Goal: Transaction & Acquisition: Book appointment/travel/reservation

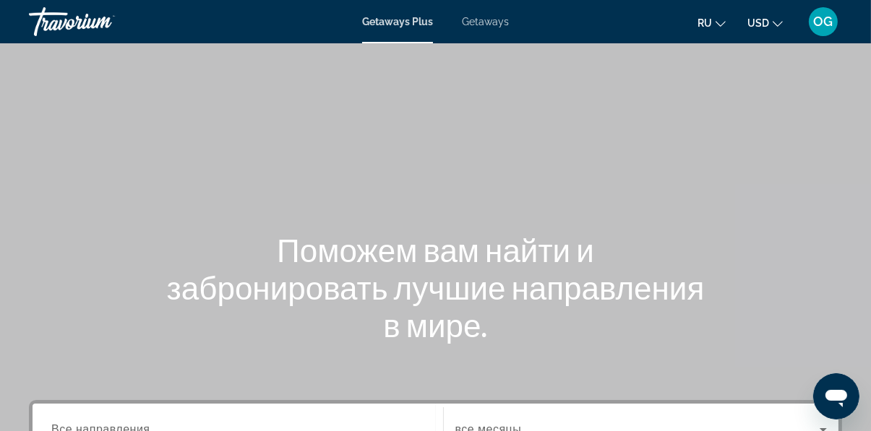
click at [775, 23] on icon "Change currency" at bounding box center [777, 24] width 10 height 6
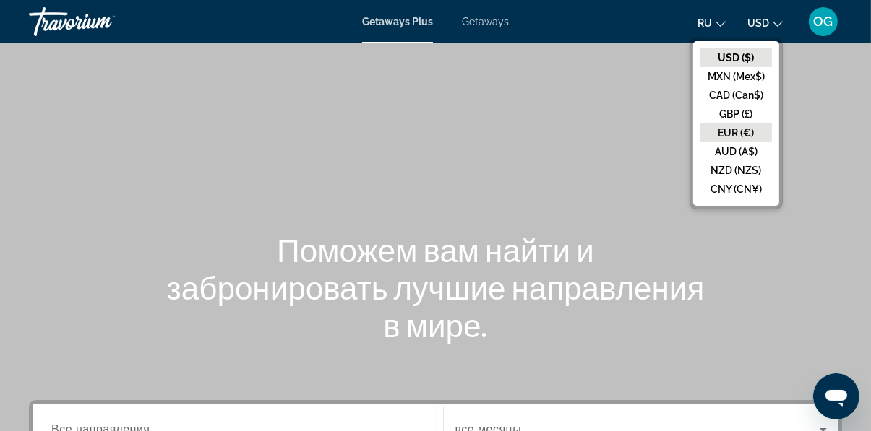
click at [749, 127] on button "EUR (€)" at bounding box center [736, 133] width 72 height 19
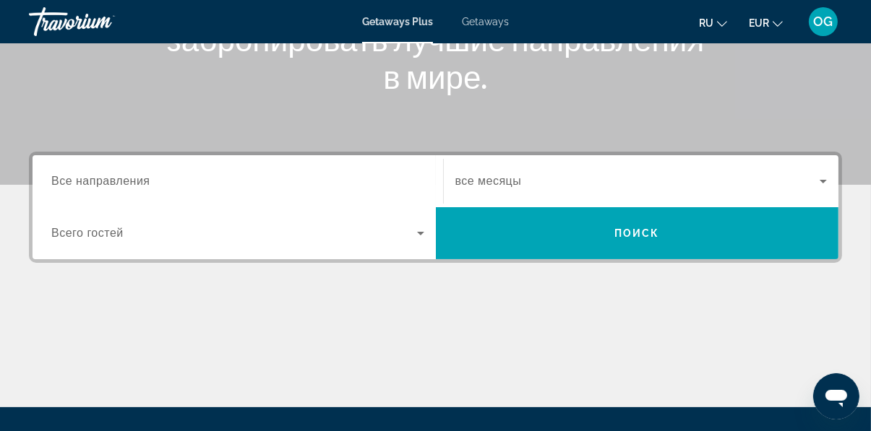
scroll to position [249, 0]
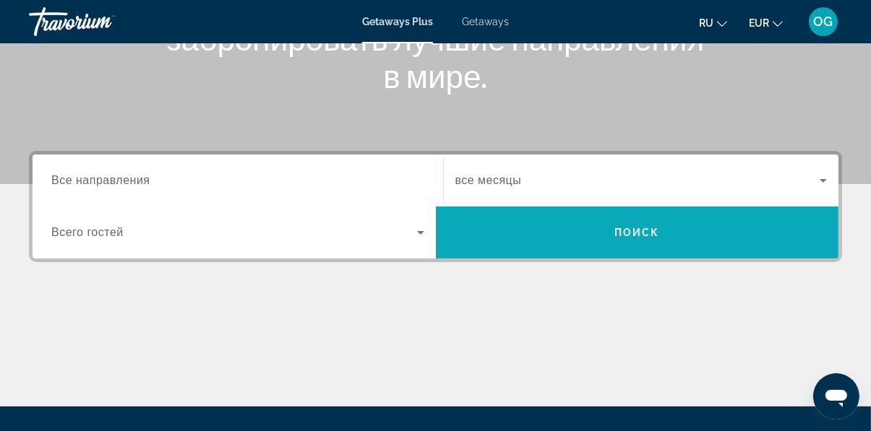
click at [654, 223] on span "Search" at bounding box center [637, 232] width 403 height 35
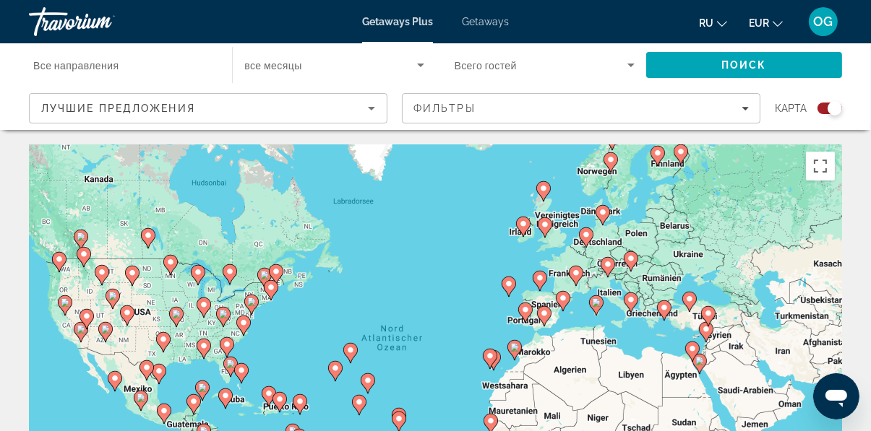
click at [508, 283] on div "Um den Modus zum Ziehen mit der Tastatur zu aktivieren, drückst du Alt + Eingab…" at bounding box center [435, 362] width 813 height 434
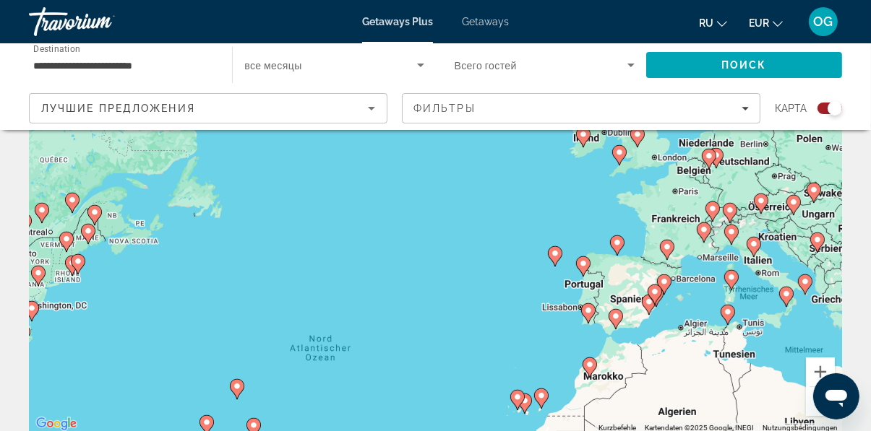
scroll to position [145, 0]
click at [525, 402] on div "Um den Modus zum Ziehen mit der Tastatur zu aktivieren, drückst du Alt + Eingab…" at bounding box center [435, 216] width 813 height 434
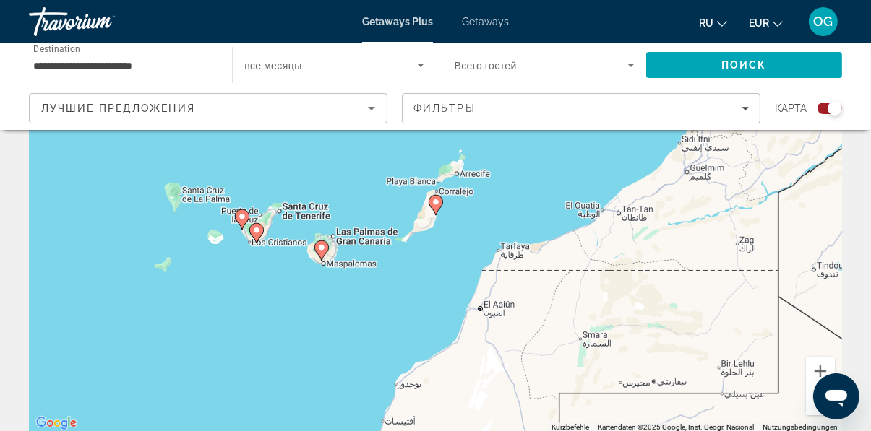
click at [256, 230] on div "Um von einem Element zum anderen zu gelangen, drückst du die Pfeiltasten entspr…" at bounding box center [435, 216] width 813 height 434
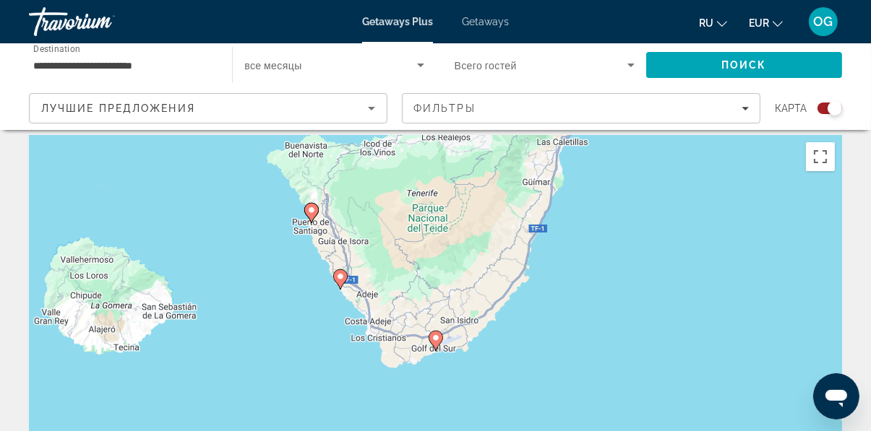
scroll to position [0, 0]
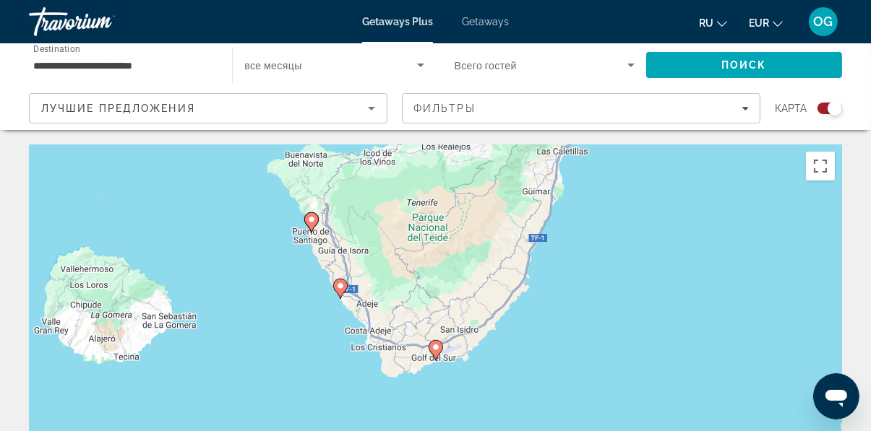
click at [133, 64] on input "**********" at bounding box center [123, 65] width 180 height 17
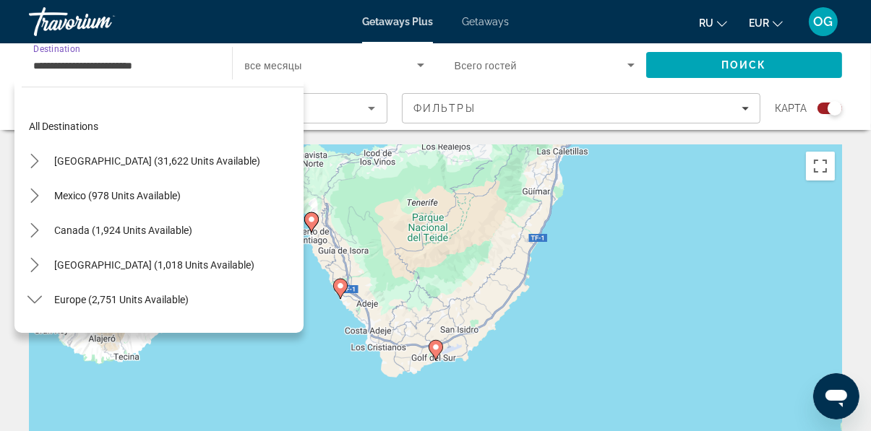
scroll to position [572, 0]
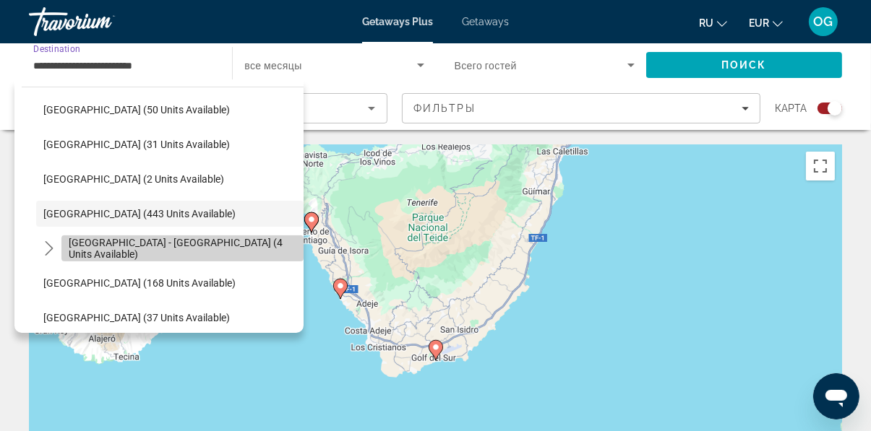
click at [230, 254] on span "[GEOGRAPHIC_DATA] - [GEOGRAPHIC_DATA] (4 units available)" at bounding box center [183, 248] width 228 height 23
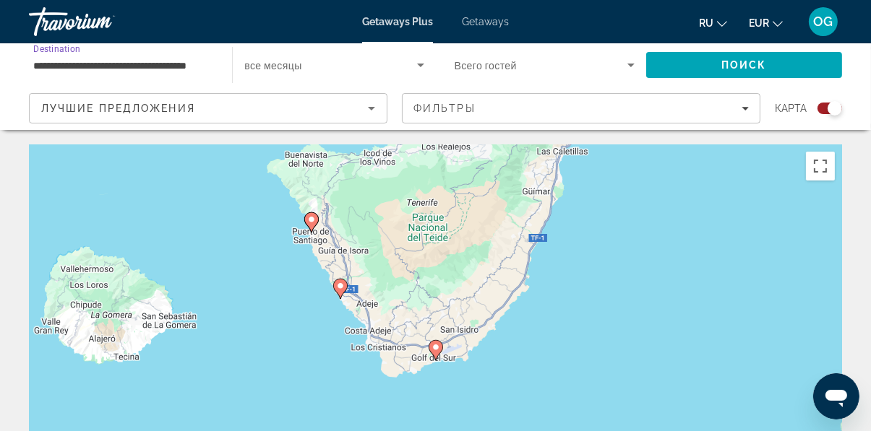
click at [409, 61] on span "Search widget" at bounding box center [330, 64] width 172 height 17
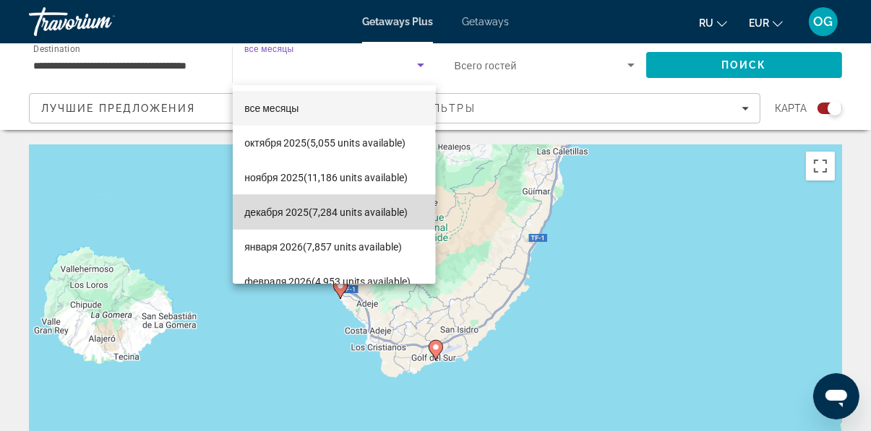
click at [397, 207] on span "декабря 2025 (7,284 units available)" at bounding box center [325, 212] width 163 height 17
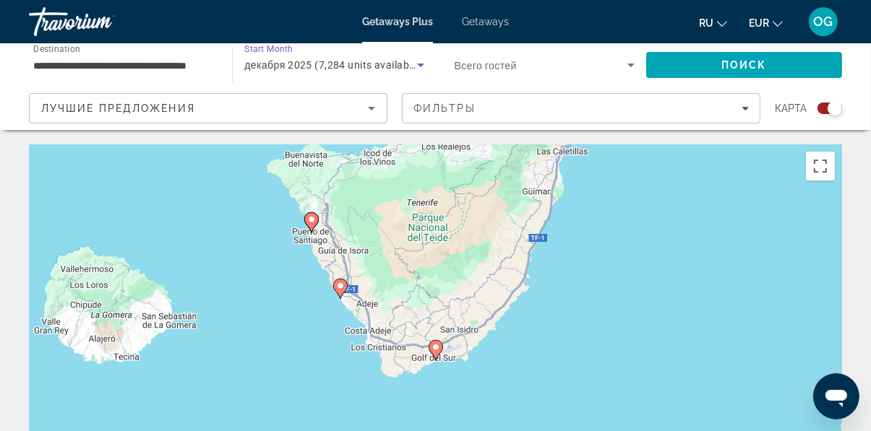
click at [623, 66] on icon "Search widget" at bounding box center [630, 64] width 17 height 17
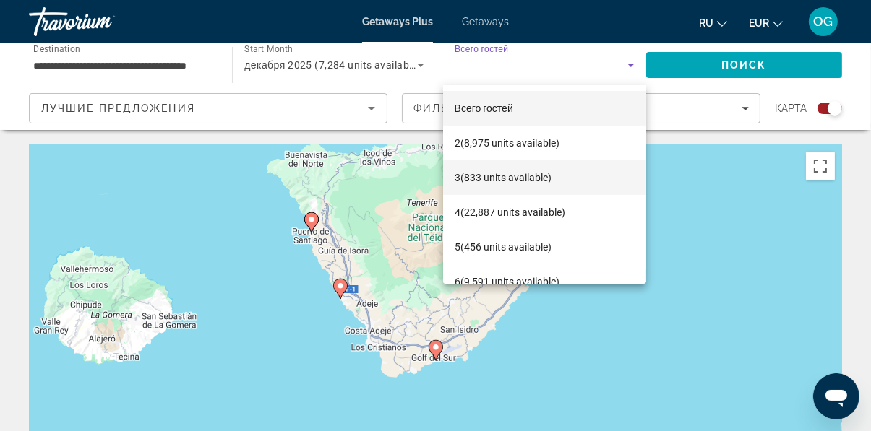
click at [549, 171] on span "3 (833 units available)" at bounding box center [502, 177] width 97 height 17
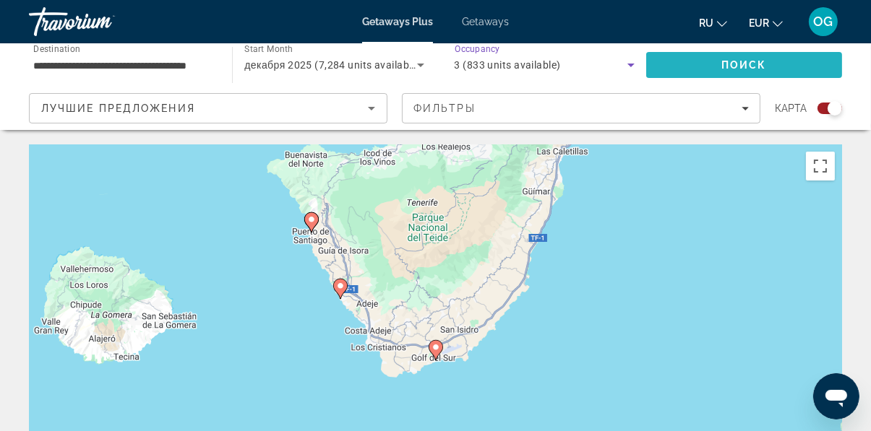
click at [760, 59] on span "Поиск" at bounding box center [744, 65] width 46 height 12
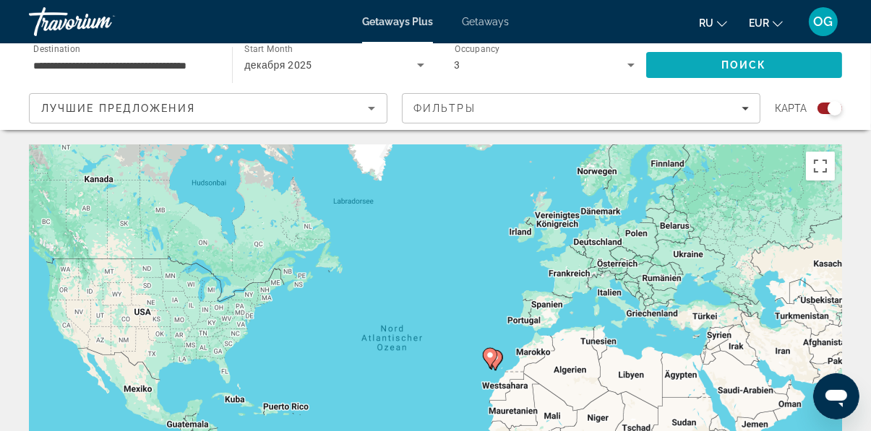
click at [716, 69] on span "Search" at bounding box center [744, 65] width 196 height 35
click at [634, 64] on icon "Search widget" at bounding box center [630, 66] width 7 height 4
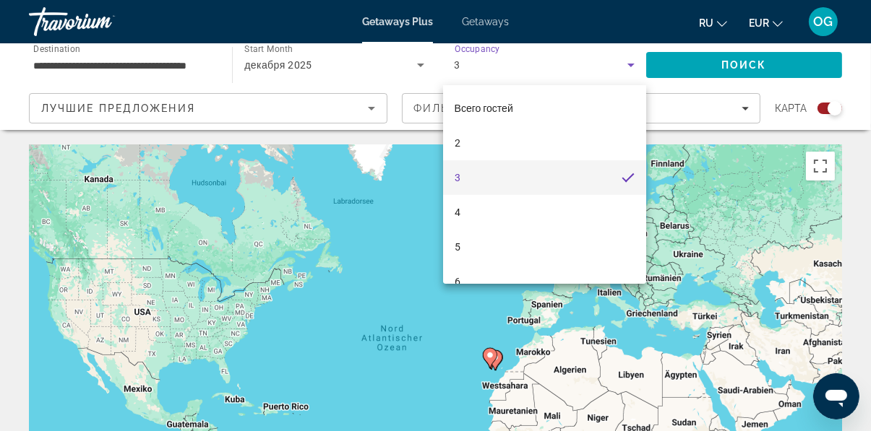
click at [464, 178] on mat-option "3" at bounding box center [544, 177] width 203 height 35
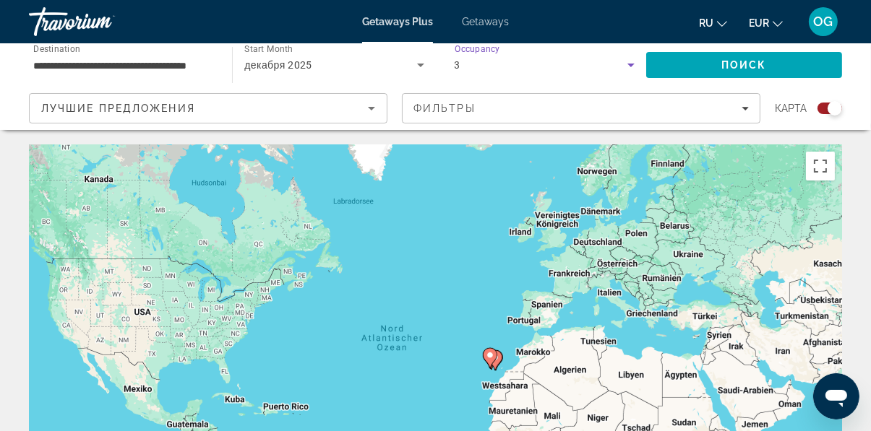
click at [422, 72] on icon "Search widget" at bounding box center [420, 64] width 17 height 17
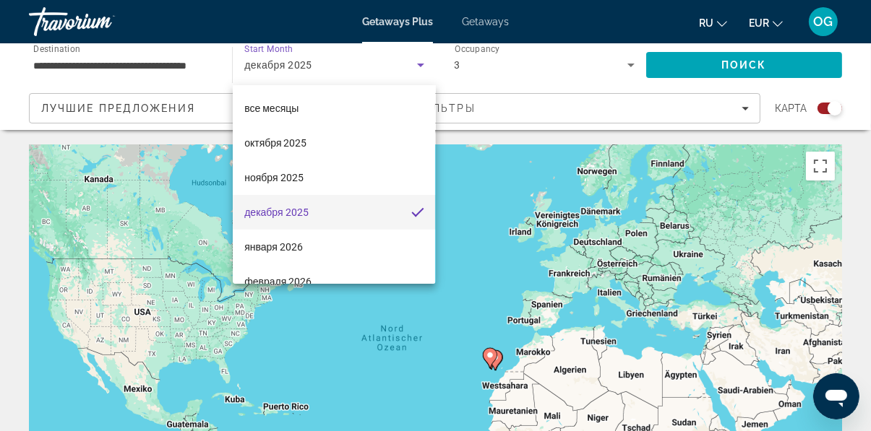
click at [375, 207] on mat-option "декабря 2025" at bounding box center [334, 212] width 202 height 35
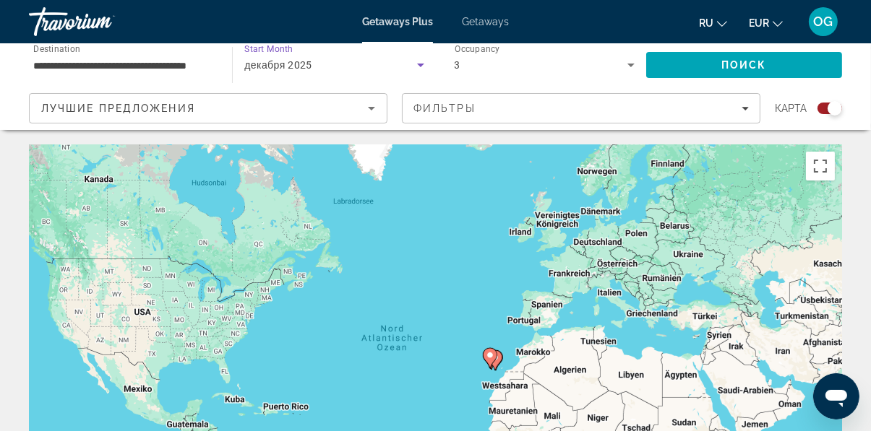
click at [371, 108] on icon "Sort by" at bounding box center [371, 109] width 7 height 4
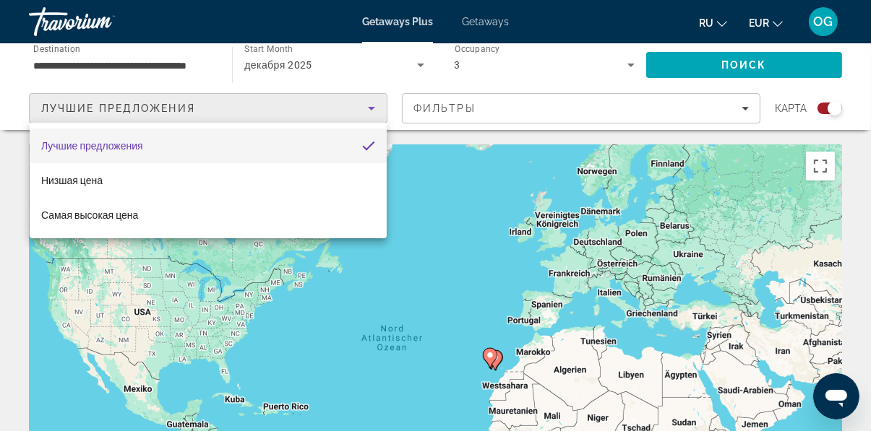
click at [467, 212] on div at bounding box center [435, 215] width 871 height 431
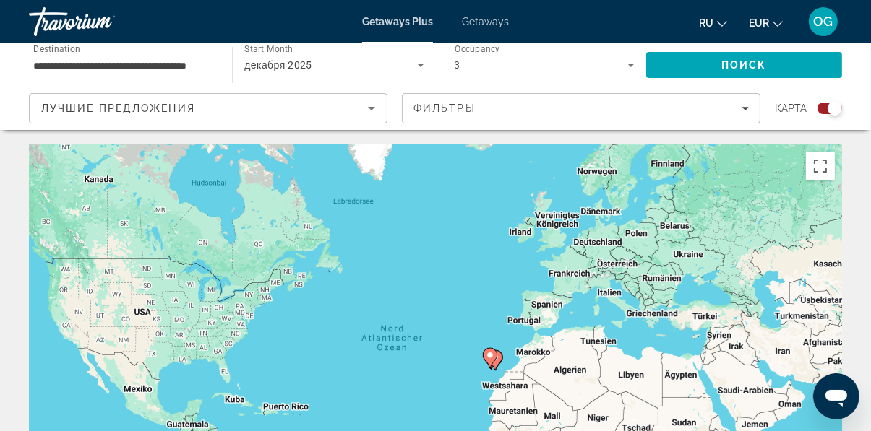
click at [149, 58] on input "**********" at bounding box center [123, 65] width 180 height 17
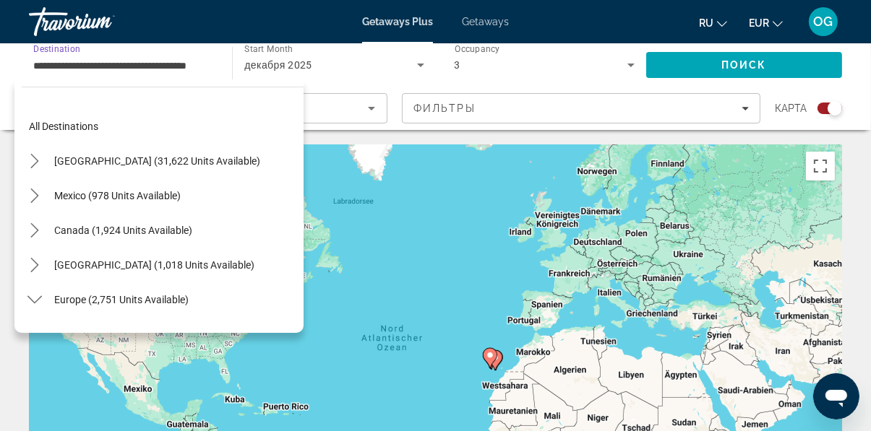
scroll to position [606, 0]
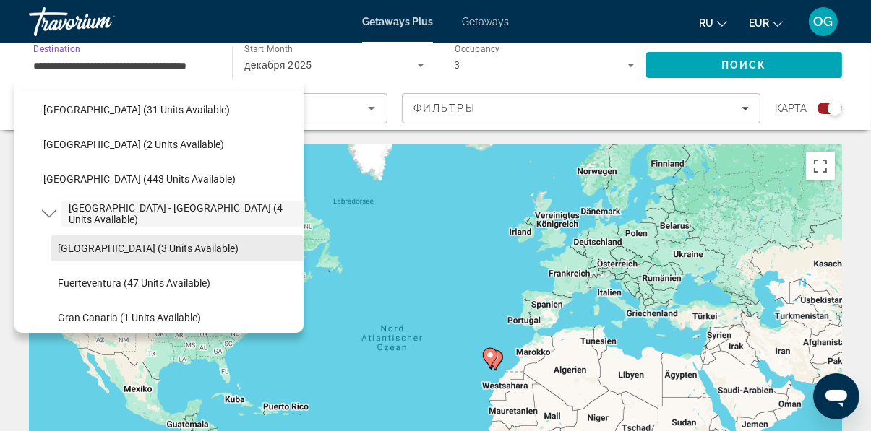
click at [158, 248] on span "[GEOGRAPHIC_DATA] (3 units available)" at bounding box center [148, 249] width 181 height 12
type input "**********"
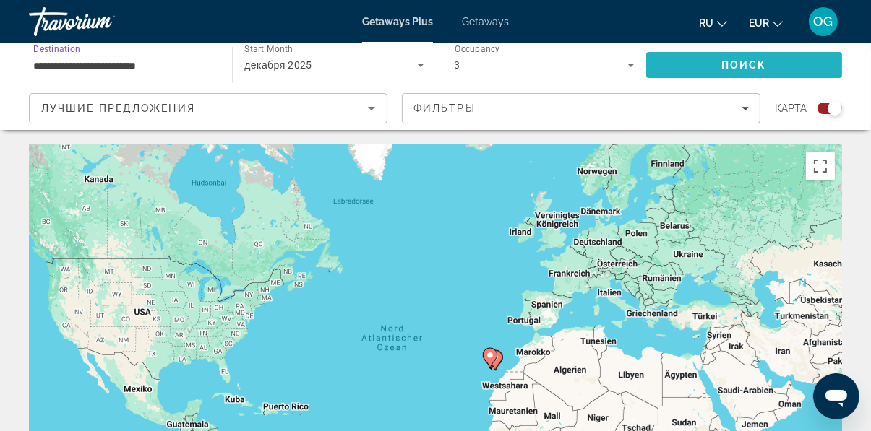
click at [715, 70] on span "Search" at bounding box center [744, 65] width 196 height 35
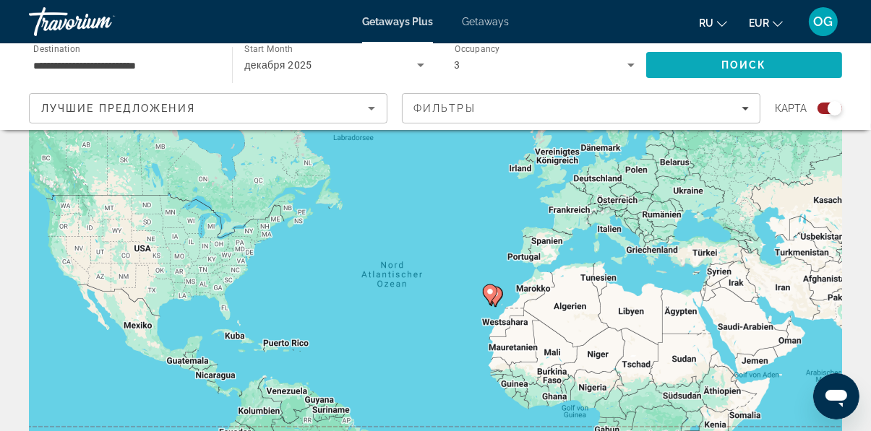
scroll to position [64, 0]
click at [491, 294] on div "Um den Modus zum Ziehen mit der Tastatur zu aktivieren, drückst du Alt + Eingab…" at bounding box center [435, 298] width 813 height 434
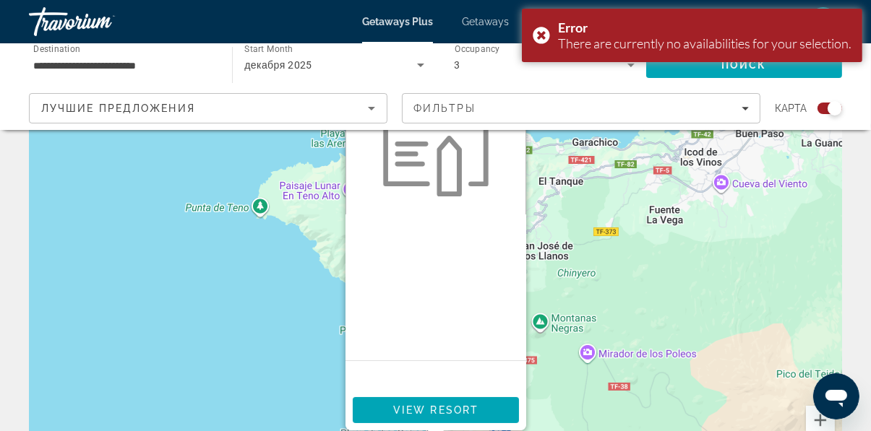
scroll to position [38, 0]
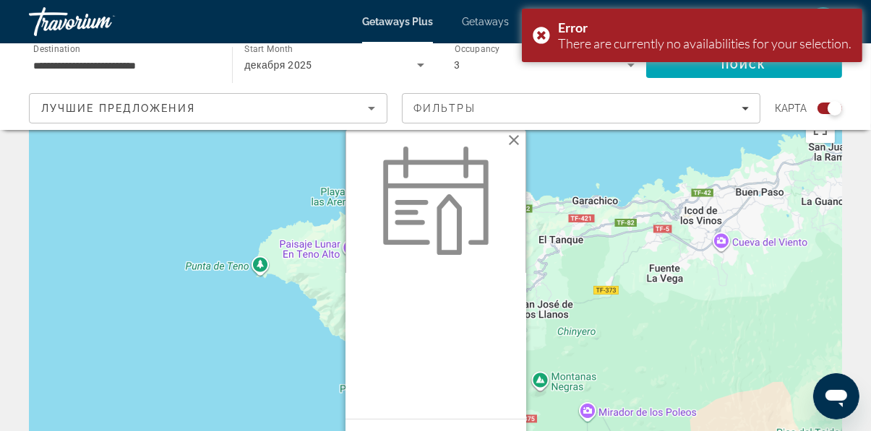
click at [521, 136] on button "Schließen" at bounding box center [514, 140] width 22 height 22
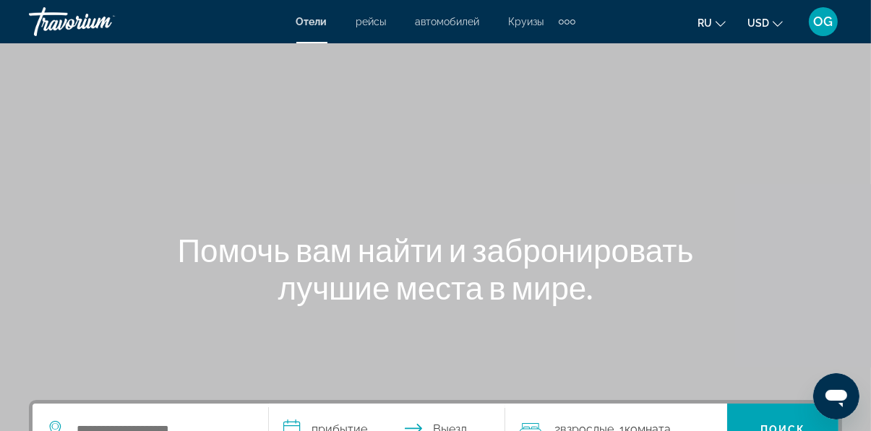
click at [770, 20] on button "USD USD ($) MXN (Mex$) CAD (Can$) GBP (£) EUR (€) AUD (A$) NZD (NZ$) CNY (CN¥)" at bounding box center [764, 22] width 35 height 21
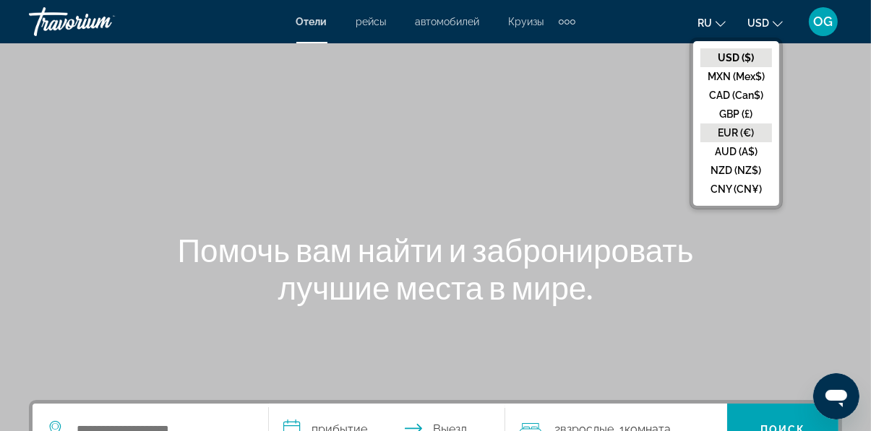
click at [741, 127] on button "EUR (€)" at bounding box center [736, 133] width 72 height 19
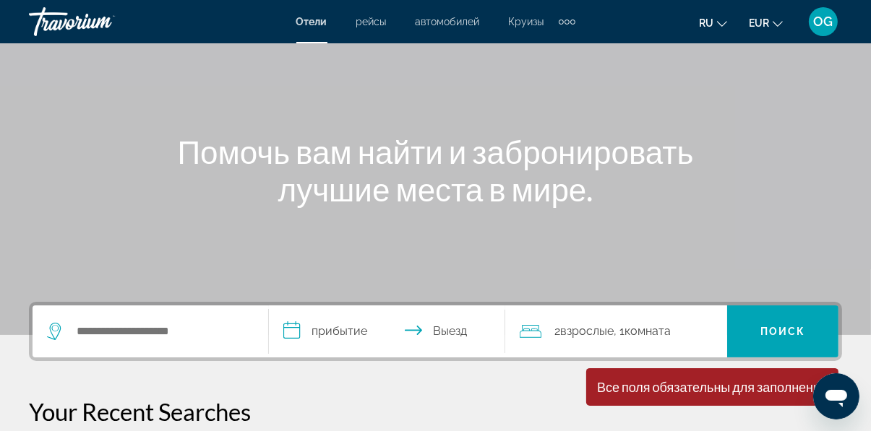
scroll to position [100, 0]
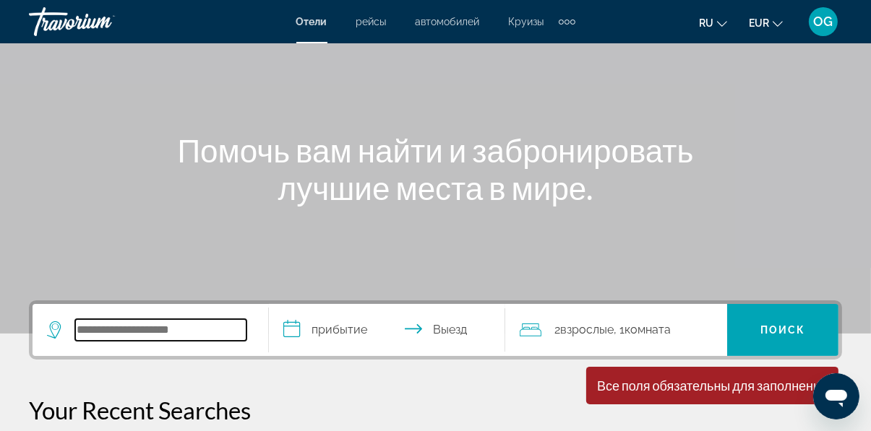
click at [222, 321] on input "Search hotel destination" at bounding box center [160, 330] width 171 height 22
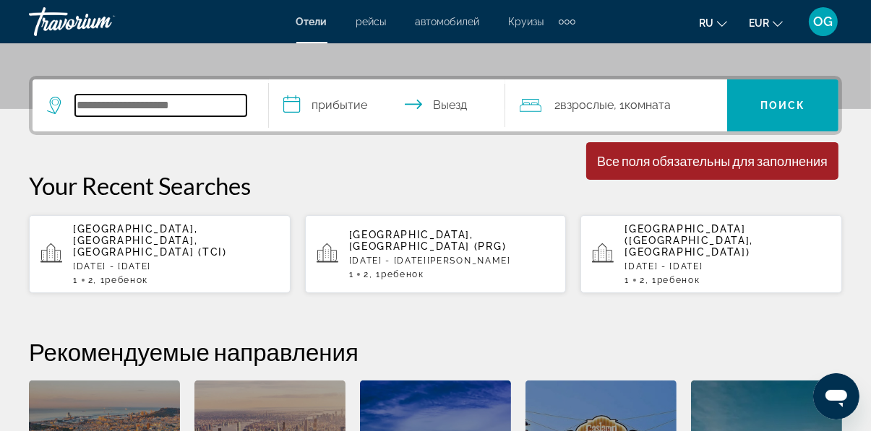
scroll to position [353, 0]
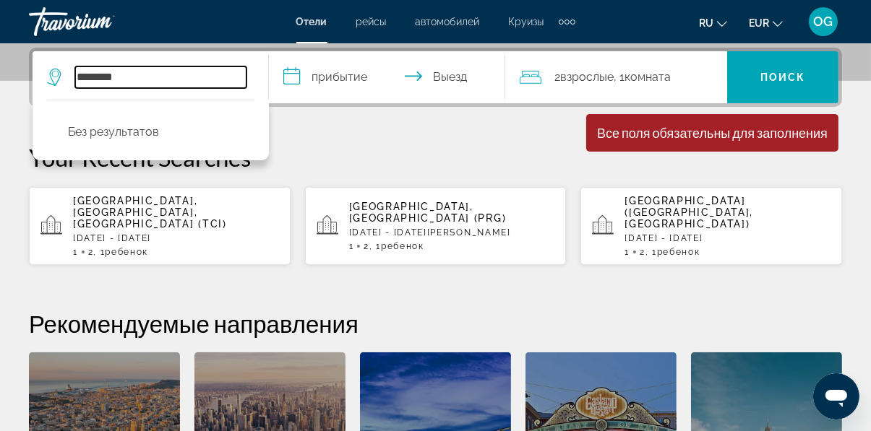
type input "********"
click at [230, 215] on p "Tenerife, Canary Islands, Spain (TCI)" at bounding box center [176, 212] width 206 height 35
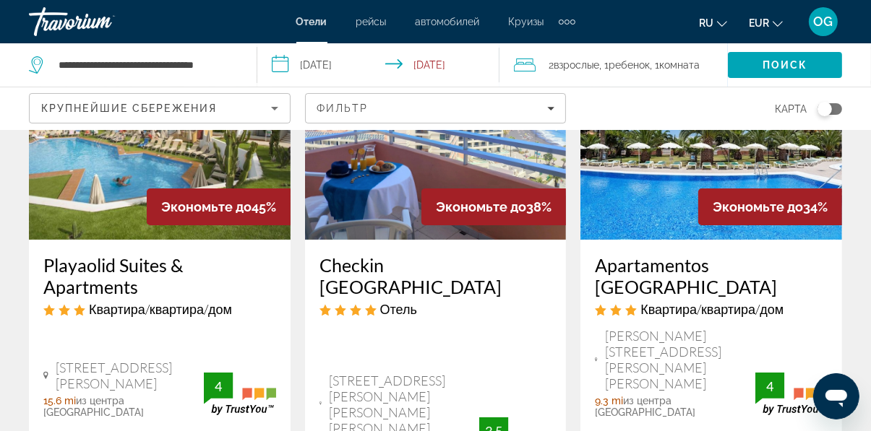
scroll to position [173, 0]
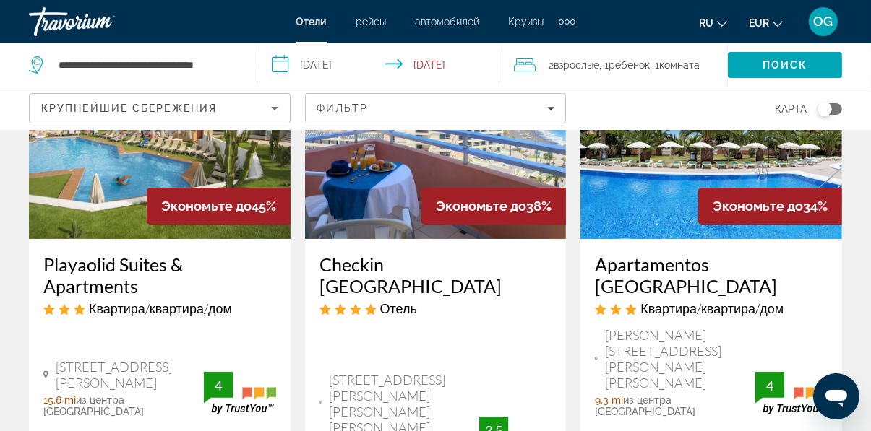
click at [509, 153] on img "Main content" at bounding box center [436, 123] width 262 height 231
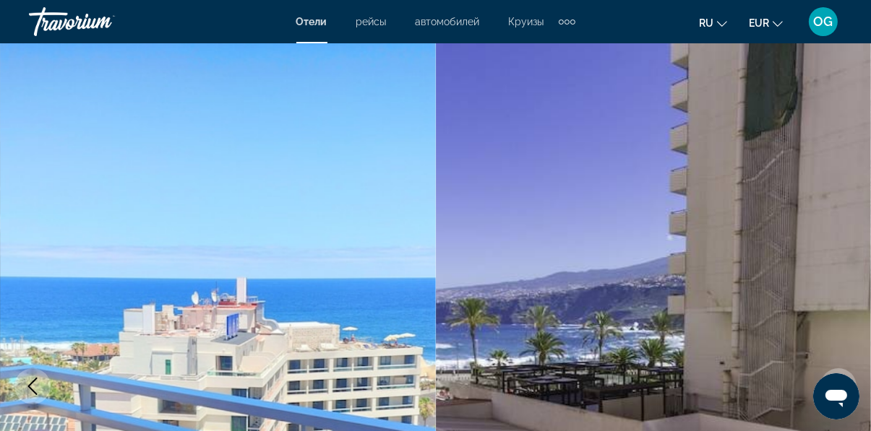
click at [835, 389] on icon "Next image" at bounding box center [837, 386] width 17 height 17
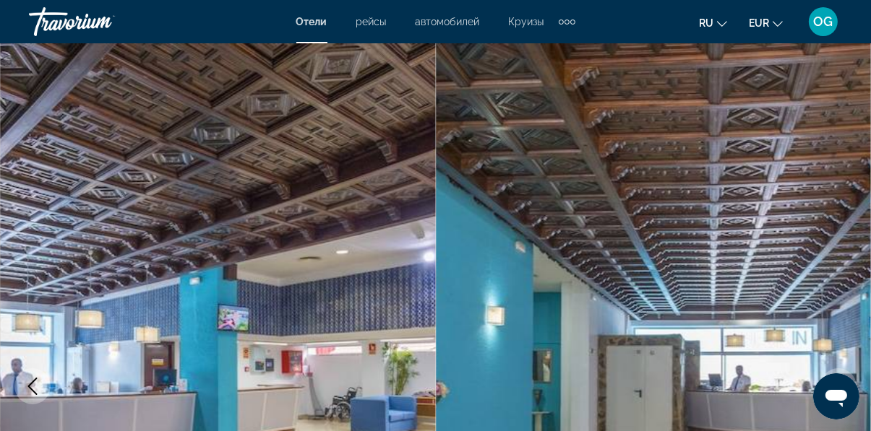
click at [837, 392] on icon "Next image" at bounding box center [838, 386] width 9 height 17
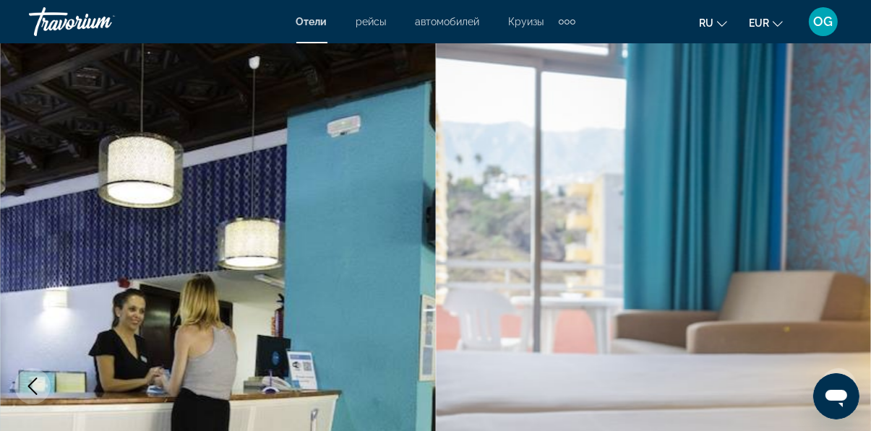
click at [843, 389] on icon "Next image" at bounding box center [837, 386] width 17 height 17
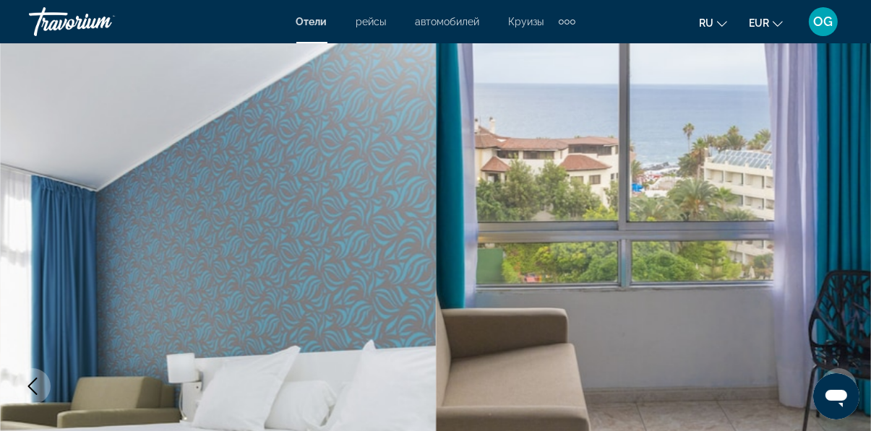
click at [840, 389] on icon "Next image" at bounding box center [838, 386] width 9 height 17
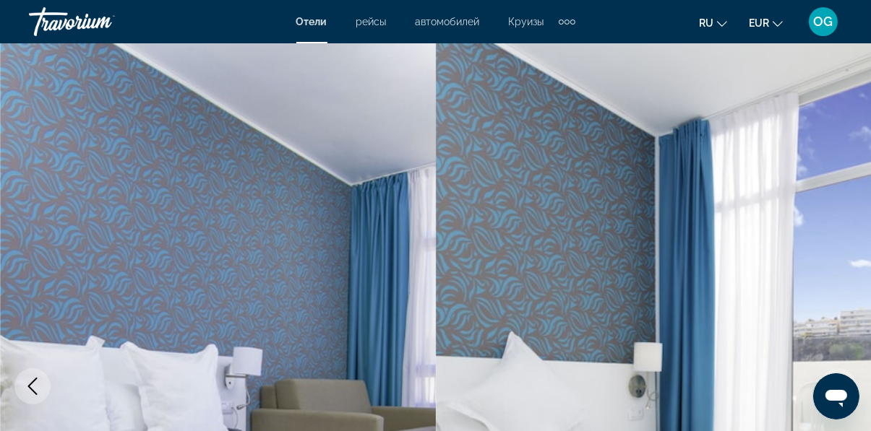
click at [846, 389] on icon "Next image" at bounding box center [837, 386] width 17 height 17
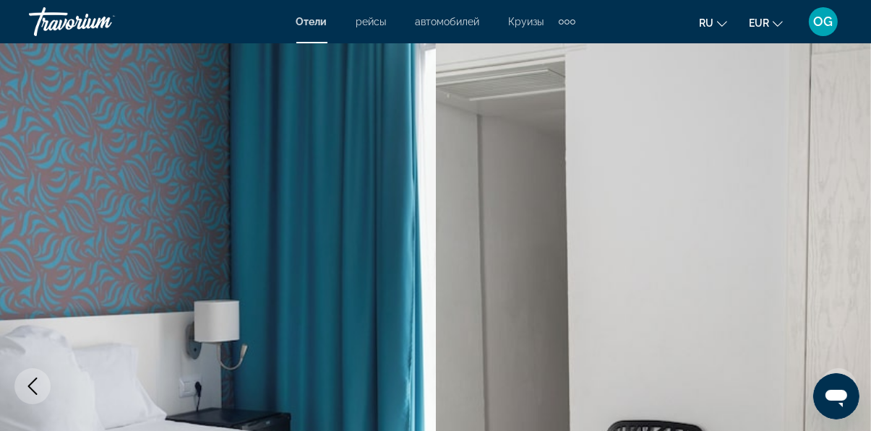
click at [840, 392] on icon "Next image" at bounding box center [837, 386] width 17 height 17
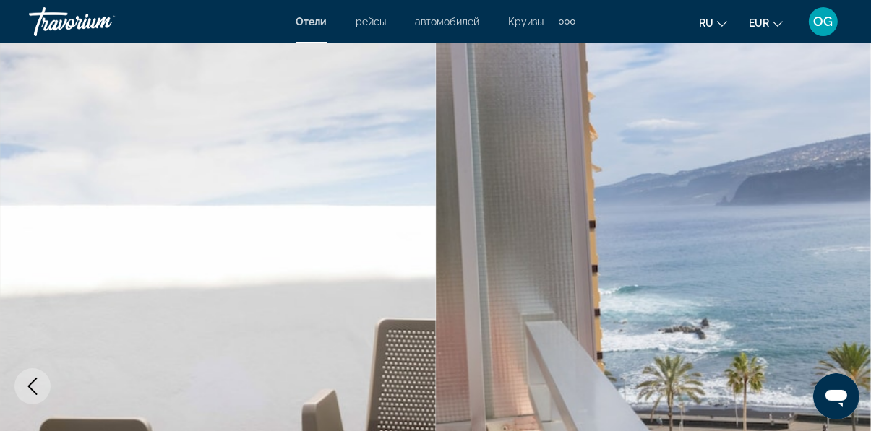
click at [841, 384] on icon "Next image" at bounding box center [838, 386] width 9 height 17
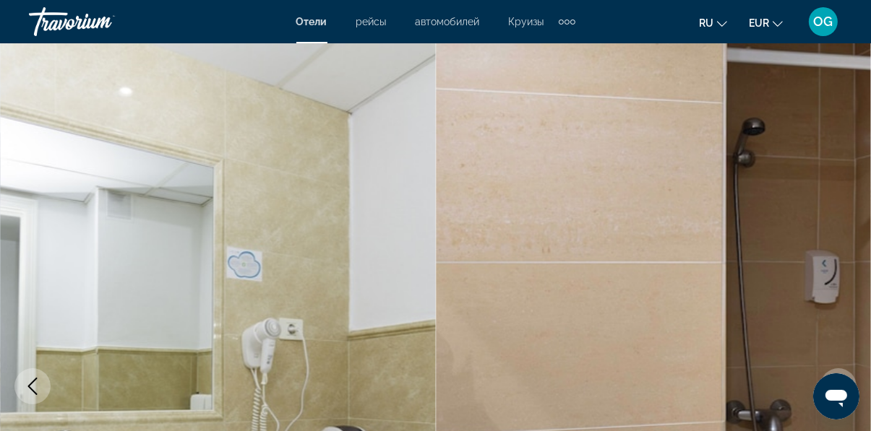
click at [837, 394] on icon "Next image" at bounding box center [837, 386] width 17 height 17
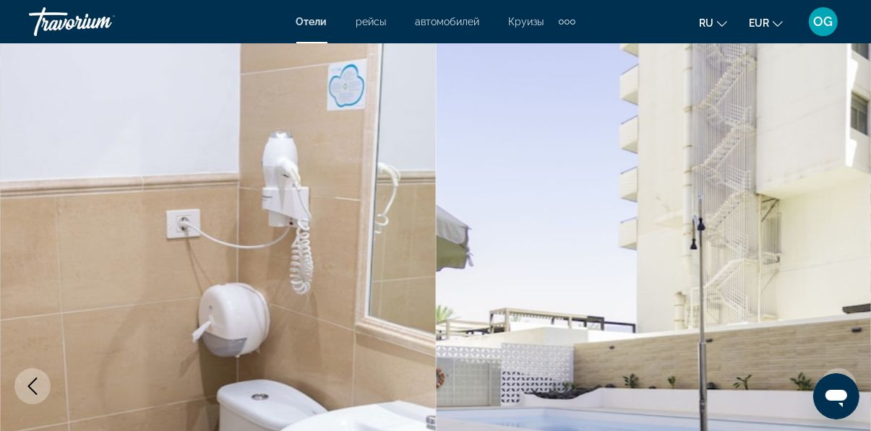
click at [839, 394] on icon "Next image" at bounding box center [837, 386] width 17 height 17
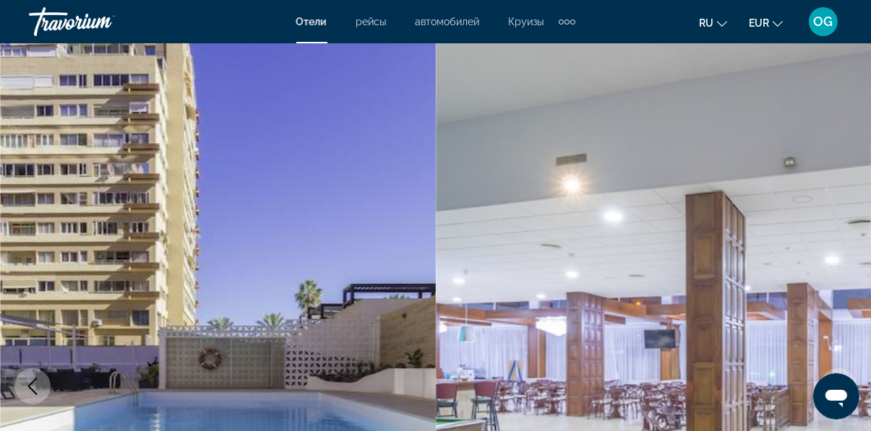
click at [837, 398] on button "Next image" at bounding box center [838, 386] width 36 height 36
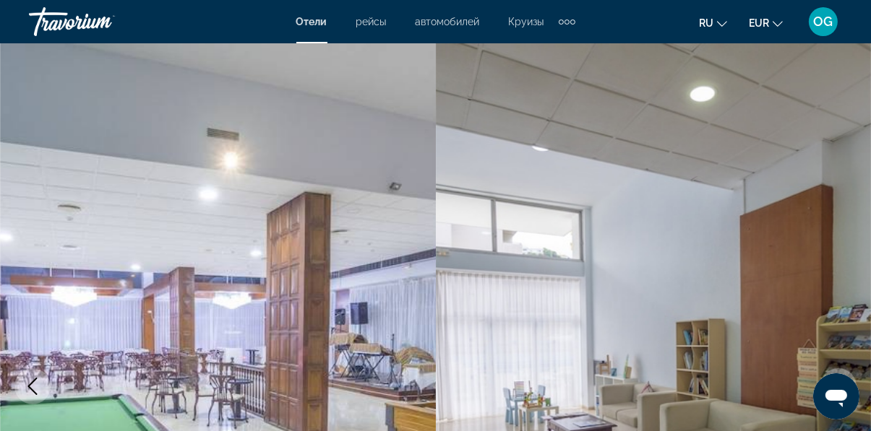
click at [835, 389] on icon "Next image" at bounding box center [837, 386] width 17 height 17
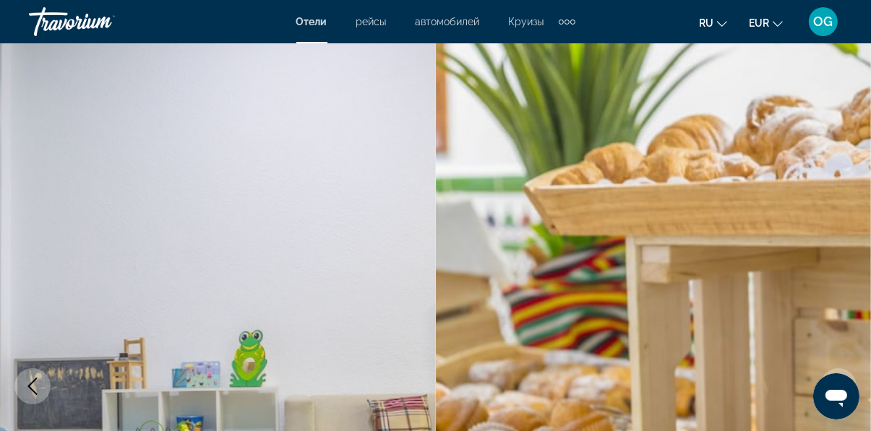
click at [839, 376] on button "Next image" at bounding box center [838, 386] width 36 height 36
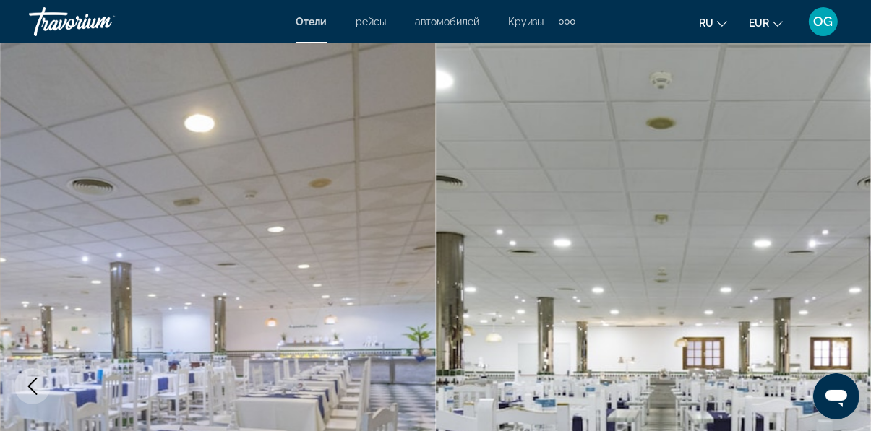
click at [848, 384] on button "Next image" at bounding box center [838, 386] width 36 height 36
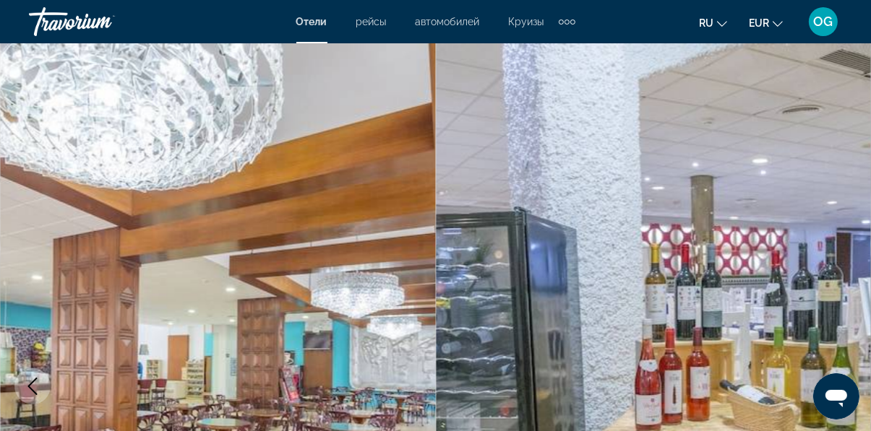
click at [842, 390] on icon "Next image" at bounding box center [837, 386] width 17 height 17
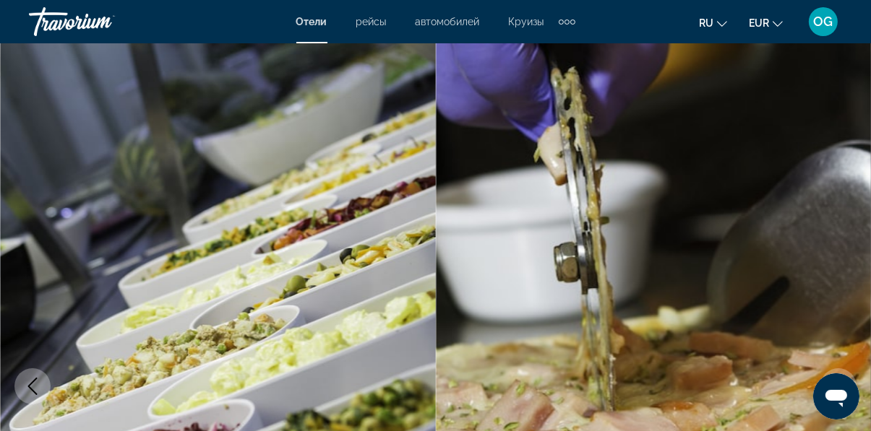
click at [843, 390] on icon "Next image" at bounding box center [837, 386] width 17 height 17
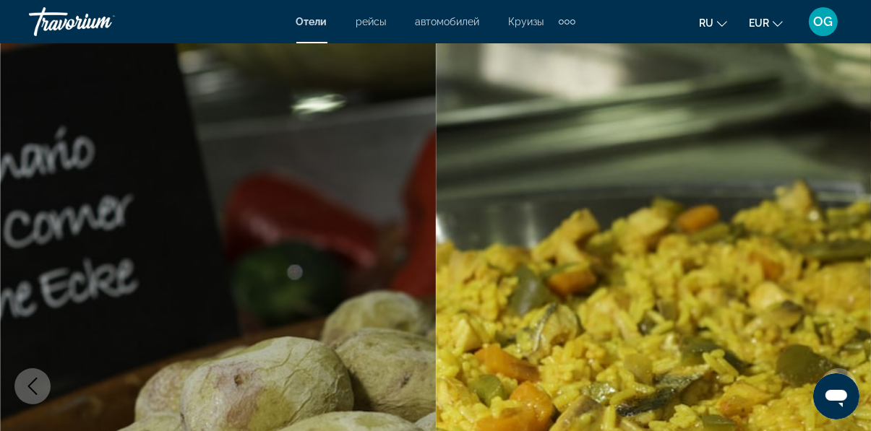
click at [841, 387] on icon "Next image" at bounding box center [838, 386] width 9 height 17
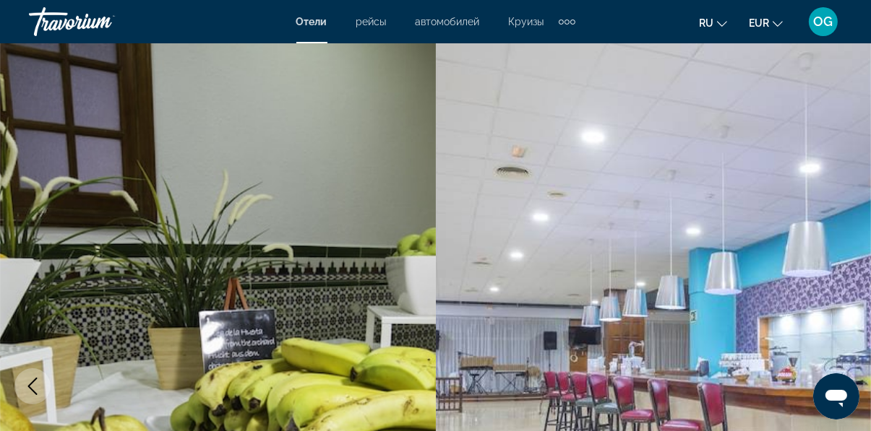
click at [839, 389] on icon "Next image" at bounding box center [838, 386] width 9 height 17
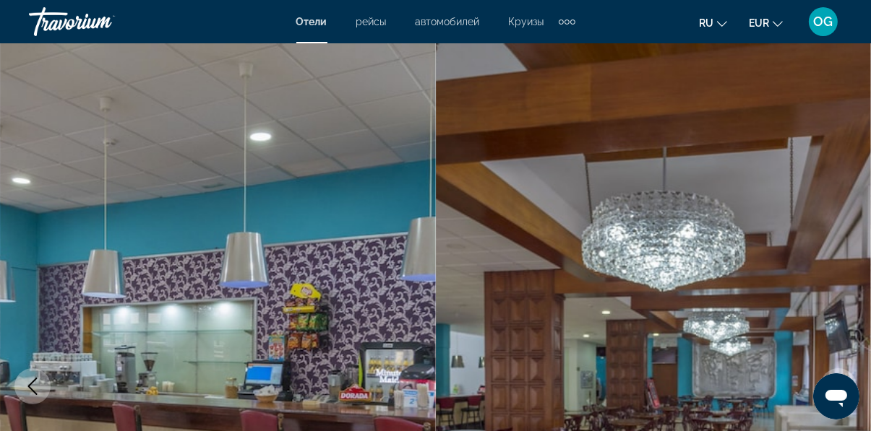
click at [838, 395] on button "Next image" at bounding box center [838, 386] width 36 height 36
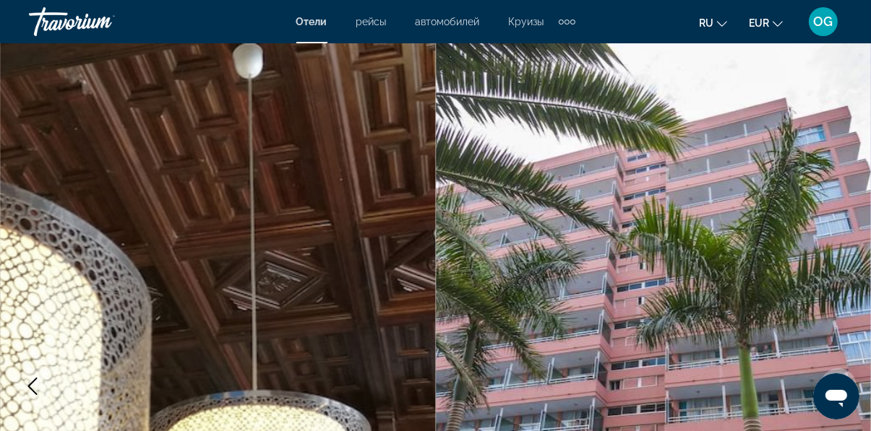
click at [845, 389] on icon "Next image" at bounding box center [837, 386] width 17 height 17
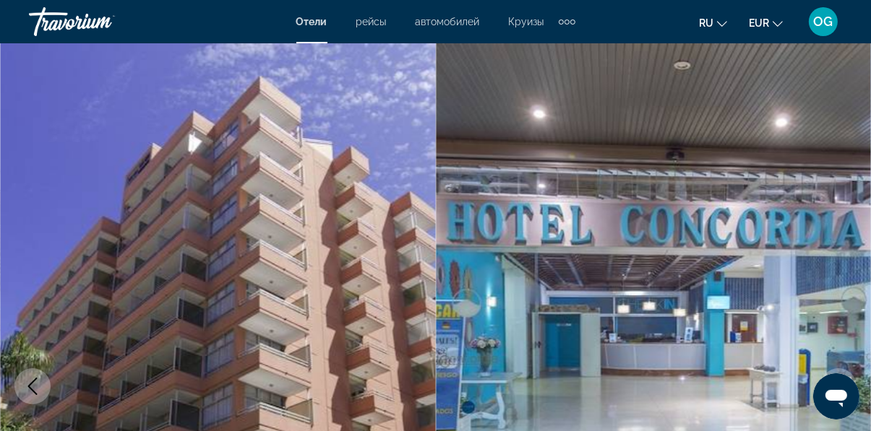
click at [835, 389] on icon "Next image" at bounding box center [837, 386] width 17 height 17
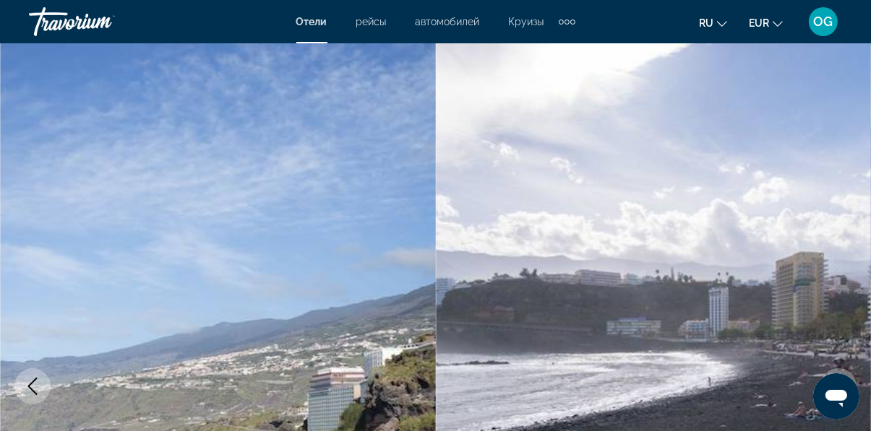
click at [845, 383] on icon "Next image" at bounding box center [837, 386] width 17 height 17
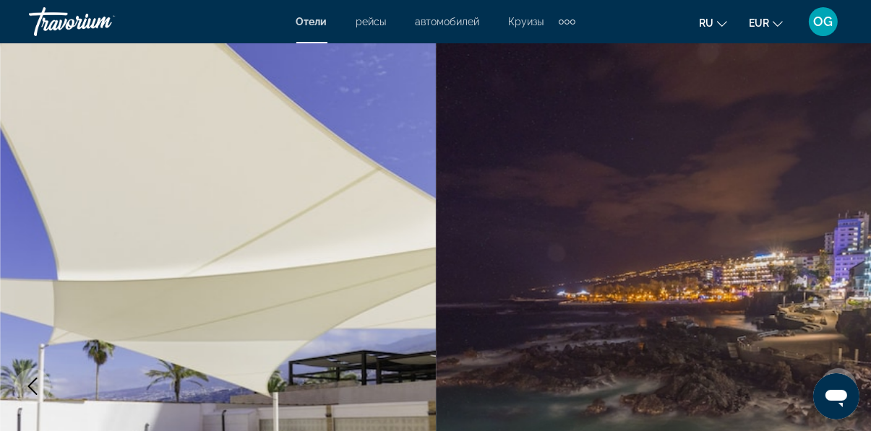
click at [844, 386] on icon "Next image" at bounding box center [837, 386] width 17 height 17
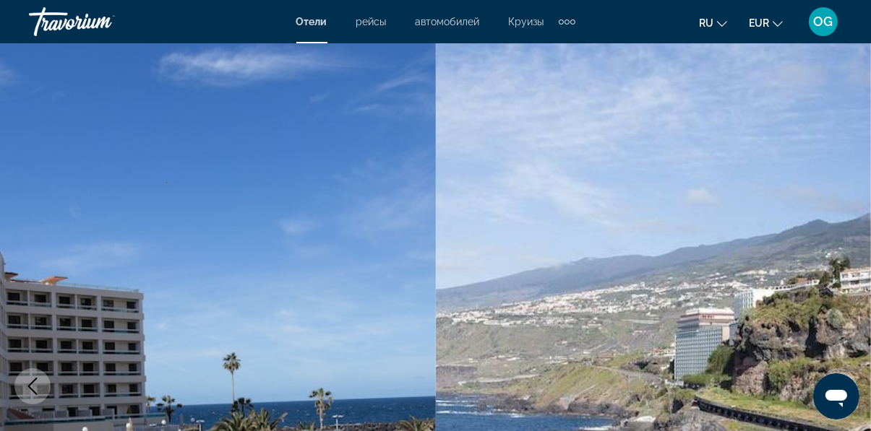
click at [846, 384] on icon "Next image" at bounding box center [837, 386] width 17 height 17
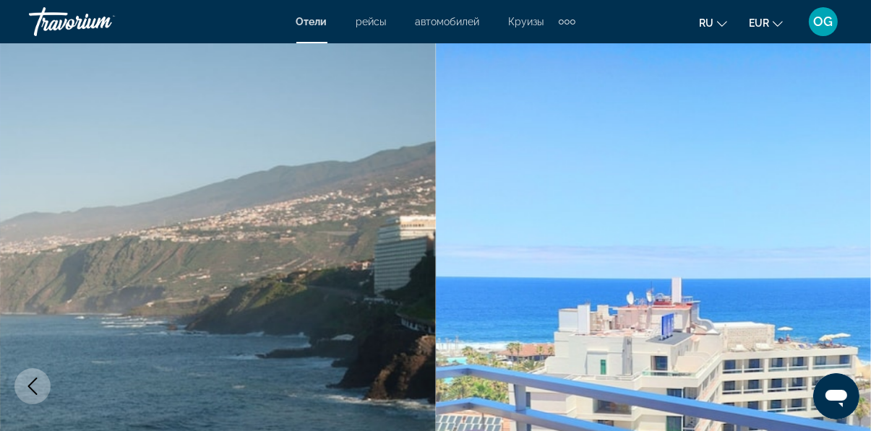
click at [844, 384] on icon "Next image" at bounding box center [837, 386] width 17 height 17
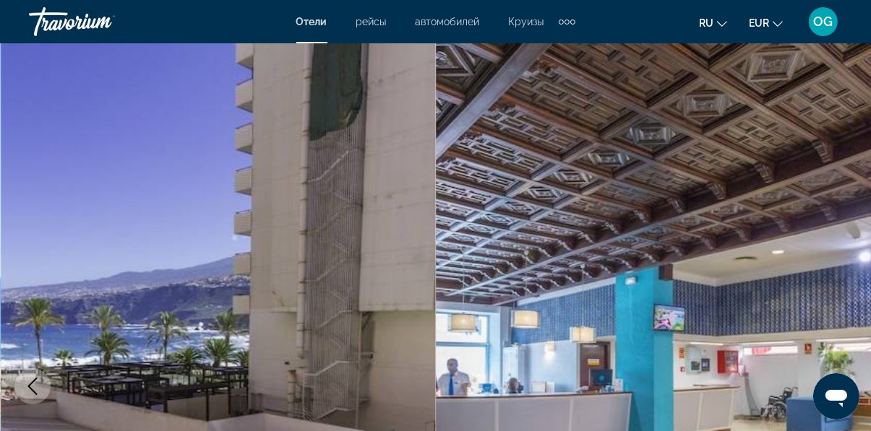
click at [846, 380] on icon "Next image" at bounding box center [837, 386] width 17 height 17
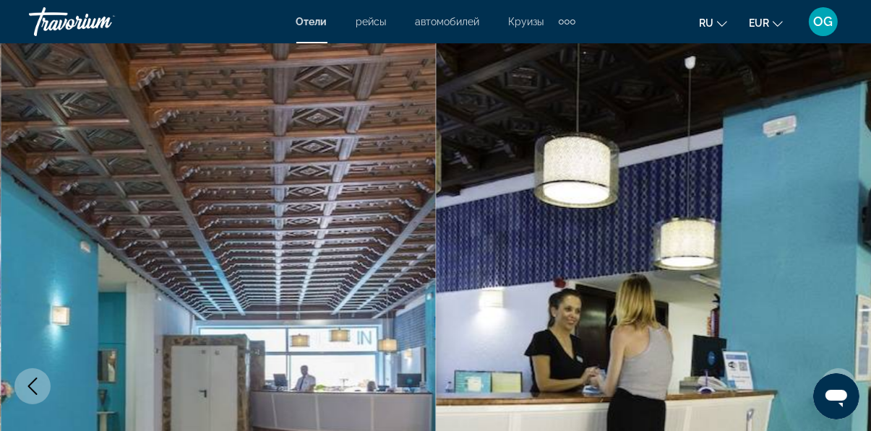
click at [840, 388] on icon "Next image" at bounding box center [838, 386] width 9 height 17
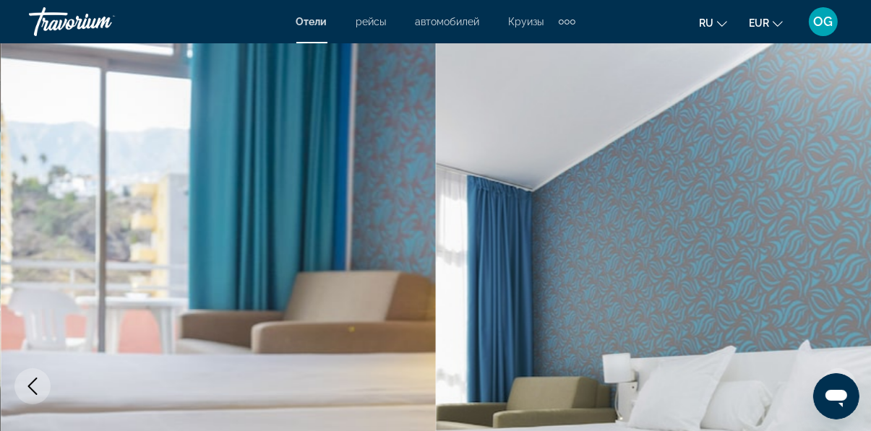
click at [845, 389] on icon "Next image" at bounding box center [837, 386] width 17 height 17
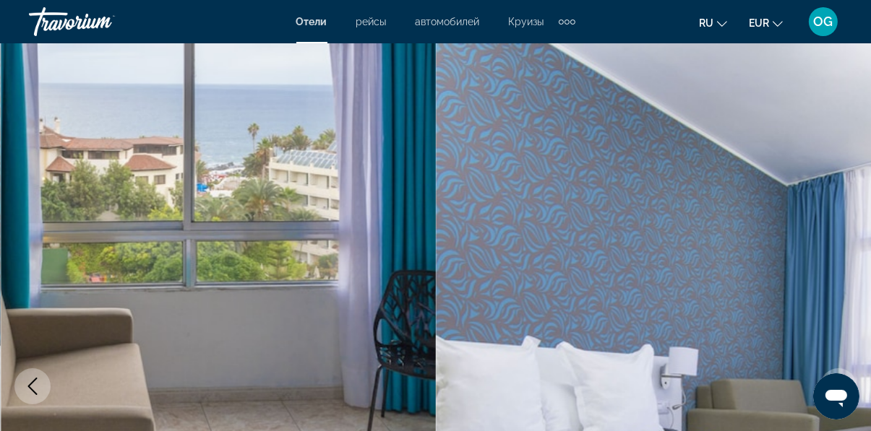
click at [849, 387] on button "Next image" at bounding box center [838, 386] width 36 height 36
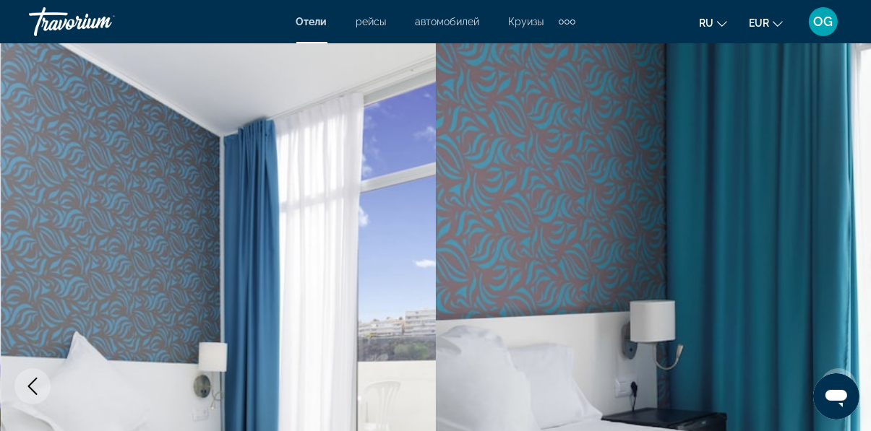
click at [850, 388] on button "Next image" at bounding box center [838, 386] width 36 height 36
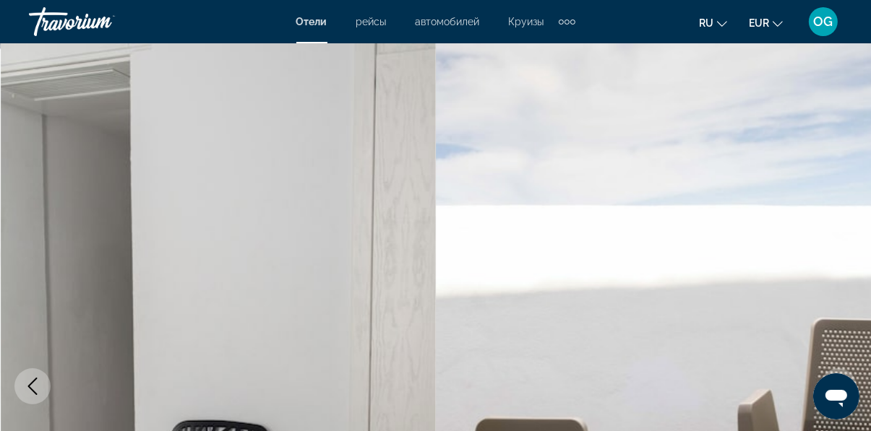
click at [848, 392] on button "Next image" at bounding box center [838, 386] width 36 height 36
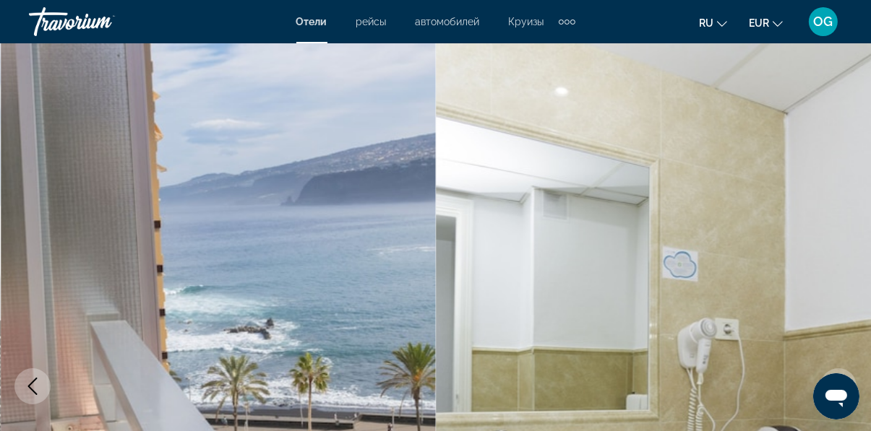
click at [574, 380] on img "Main content" at bounding box center [654, 386] width 436 height 686
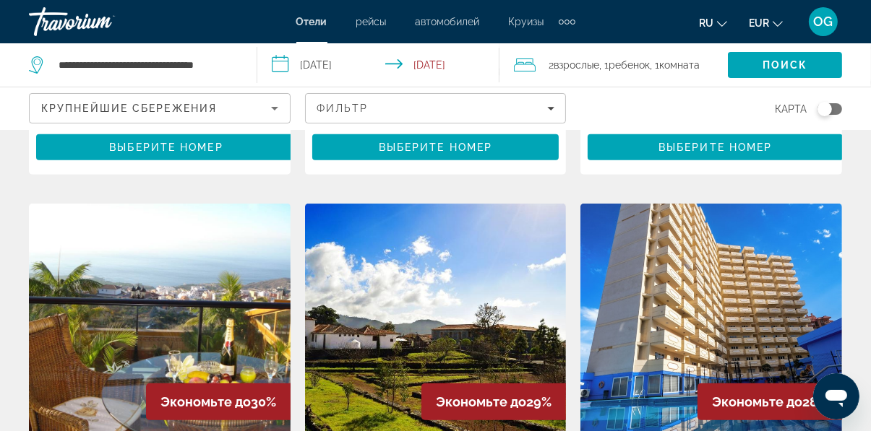
scroll to position [631, 0]
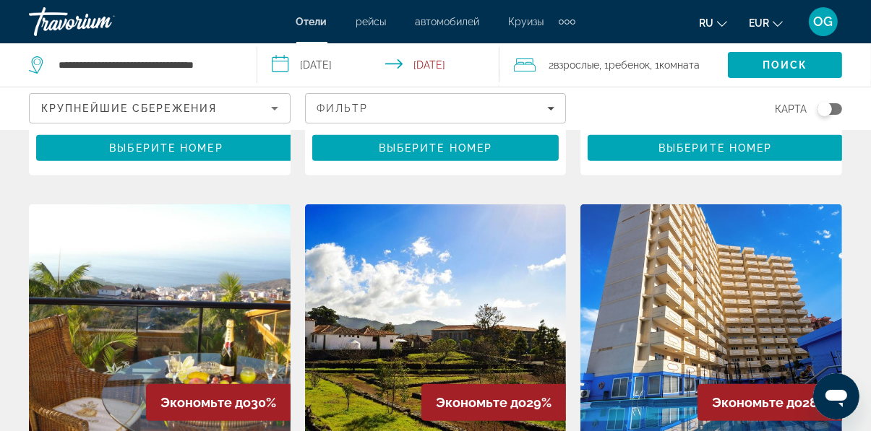
click at [197, 278] on img "Main content" at bounding box center [160, 319] width 262 height 231
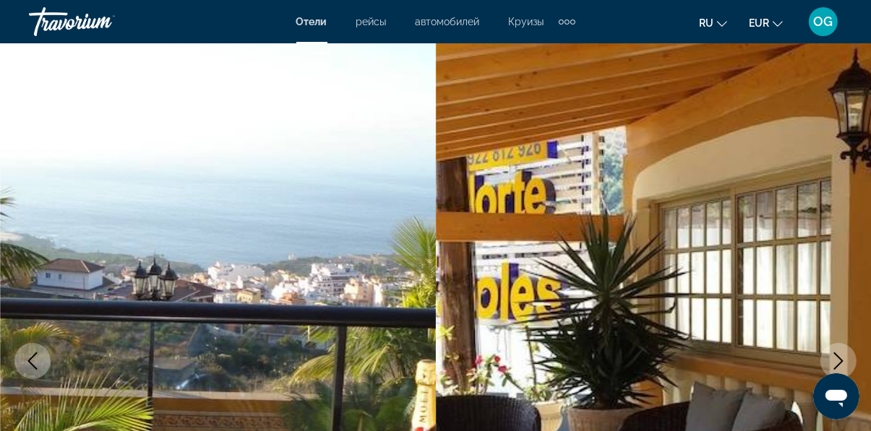
scroll to position [25, 0]
click at [839, 370] on button "Next image" at bounding box center [838, 361] width 36 height 36
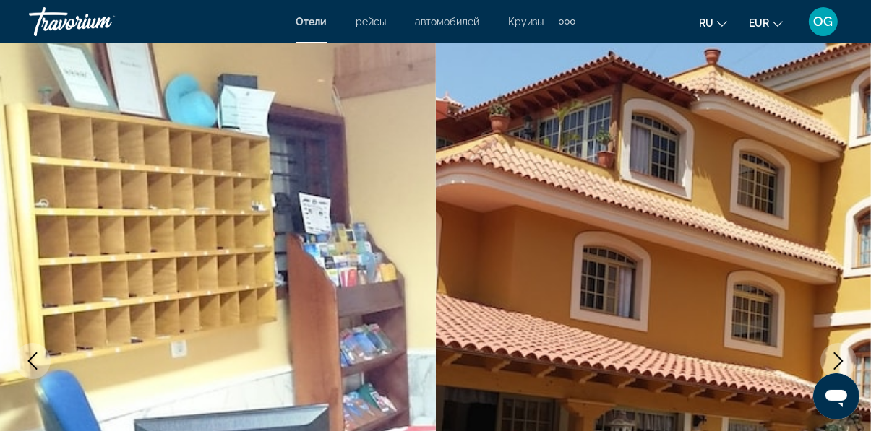
click at [832, 351] on button "Next image" at bounding box center [838, 361] width 36 height 36
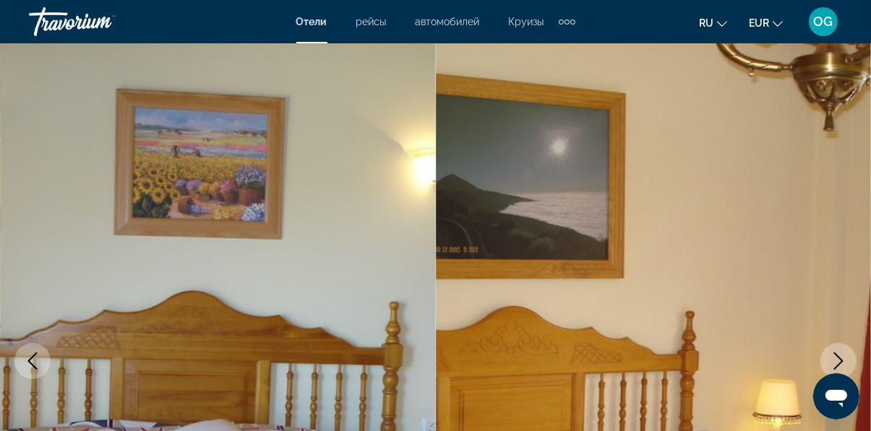
click at [835, 361] on icon "Next image" at bounding box center [837, 361] width 17 height 17
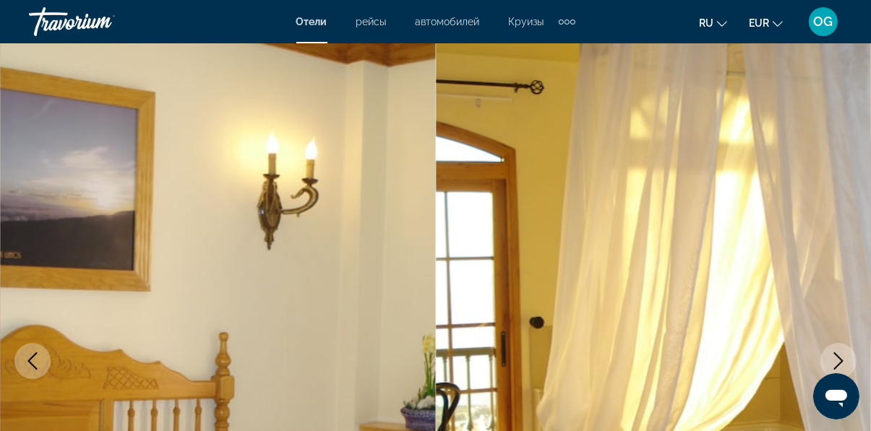
click at [842, 364] on icon "Next image" at bounding box center [837, 361] width 17 height 17
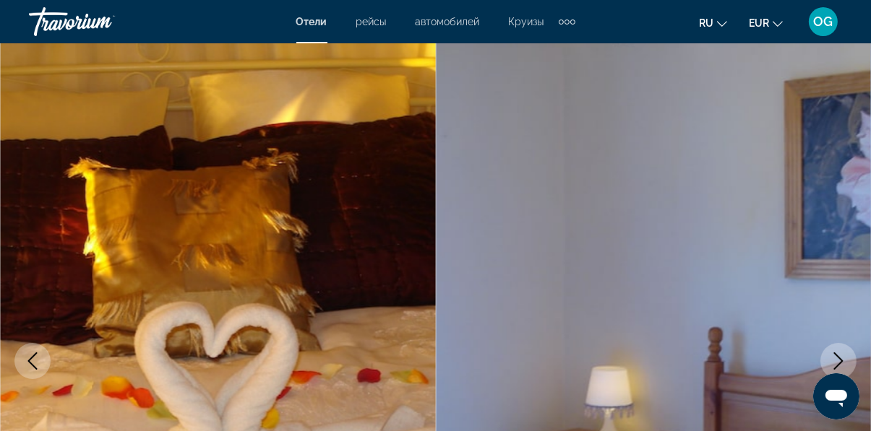
click at [842, 364] on icon "Next image" at bounding box center [837, 361] width 17 height 17
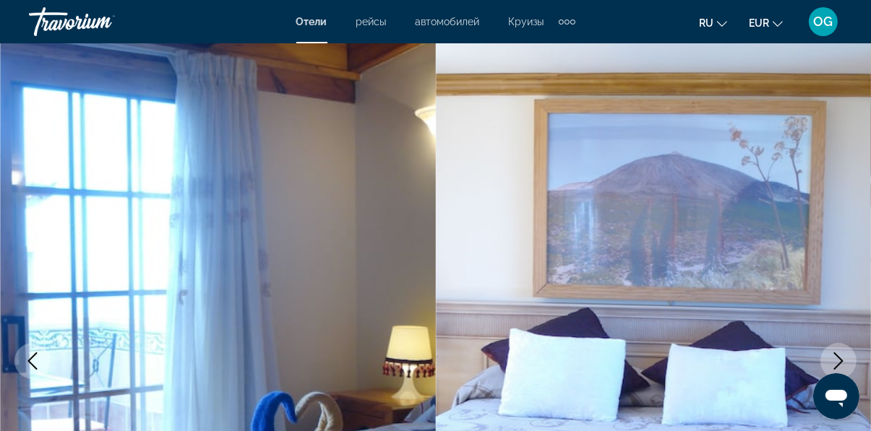
click at [838, 366] on icon "Next image" at bounding box center [837, 361] width 17 height 17
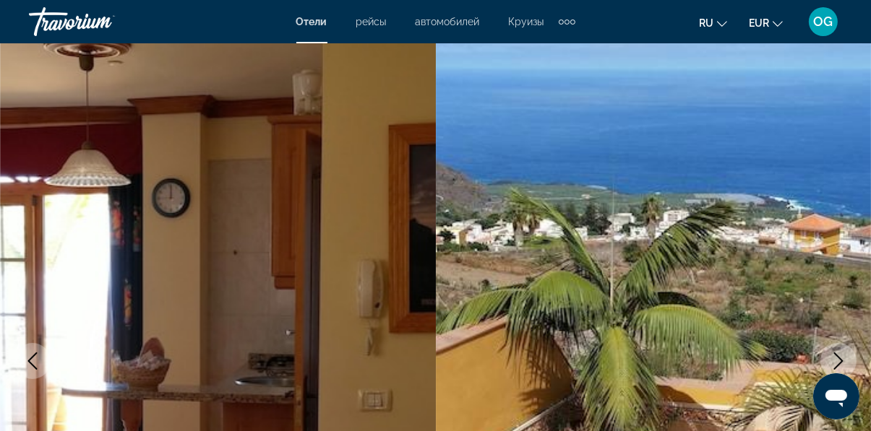
click at [838, 368] on icon "Next image" at bounding box center [837, 361] width 17 height 17
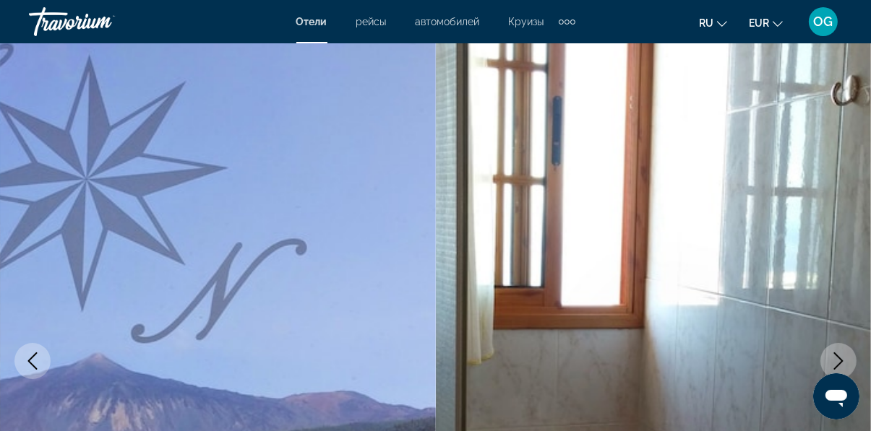
click at [839, 365] on icon "Next image" at bounding box center [837, 361] width 17 height 17
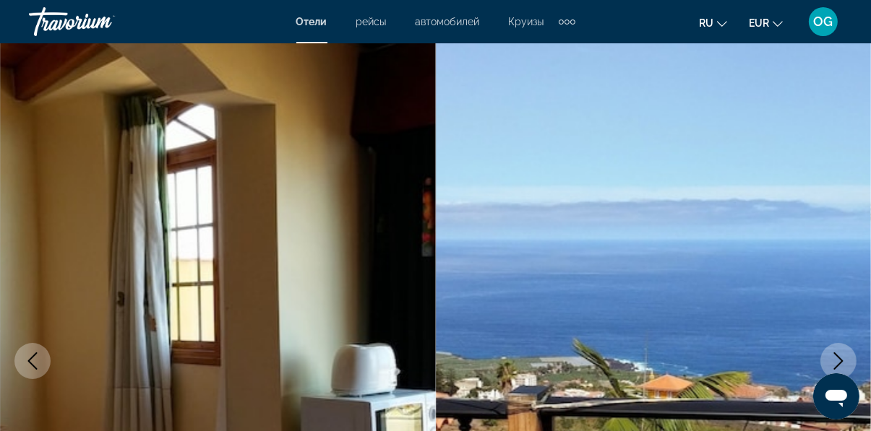
click at [833, 363] on icon "Next image" at bounding box center [837, 361] width 17 height 17
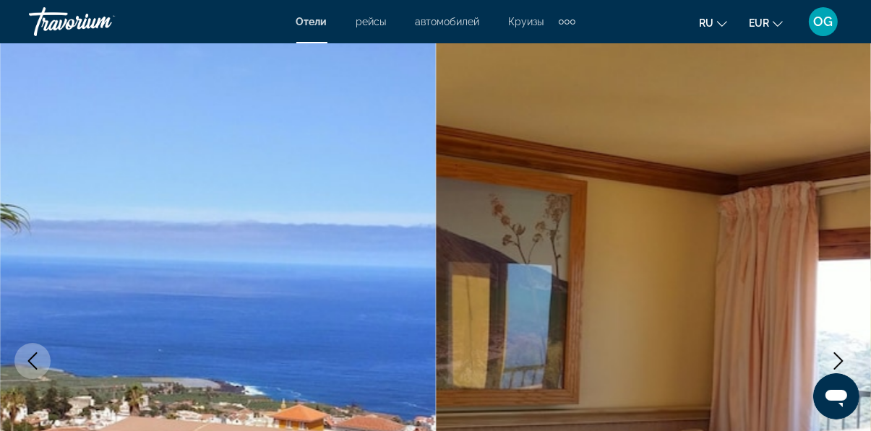
click at [30, 359] on icon "Previous image" at bounding box center [32, 361] width 9 height 17
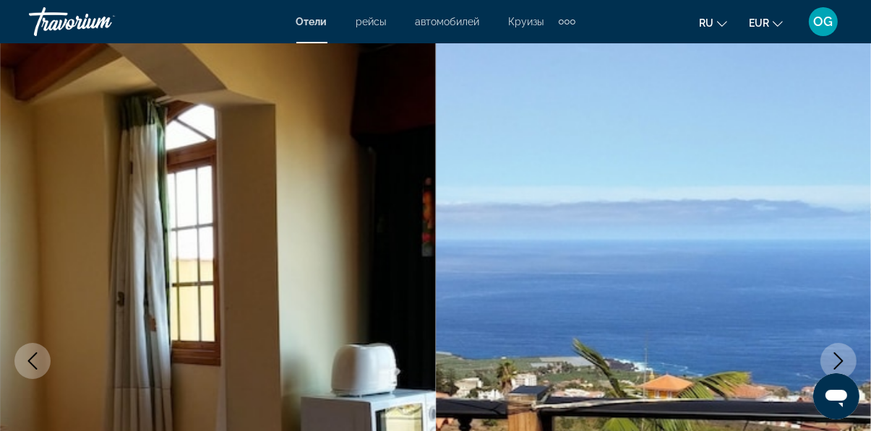
click at [842, 359] on icon "Next image" at bounding box center [837, 361] width 17 height 17
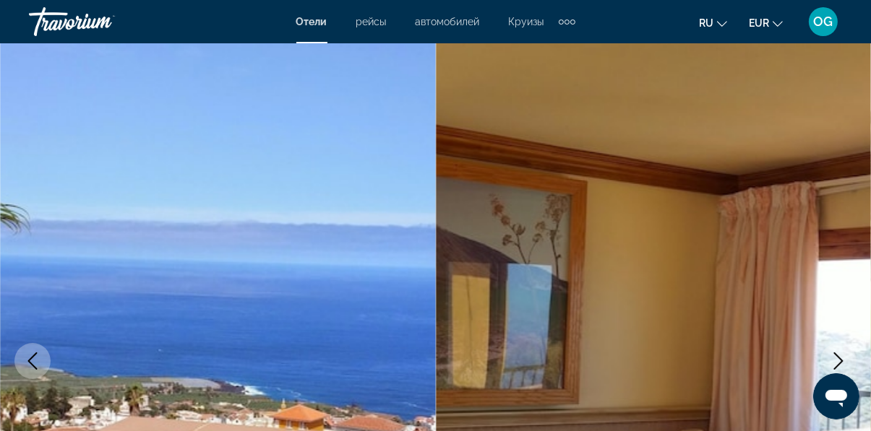
click at [840, 365] on icon "Next image" at bounding box center [837, 361] width 17 height 17
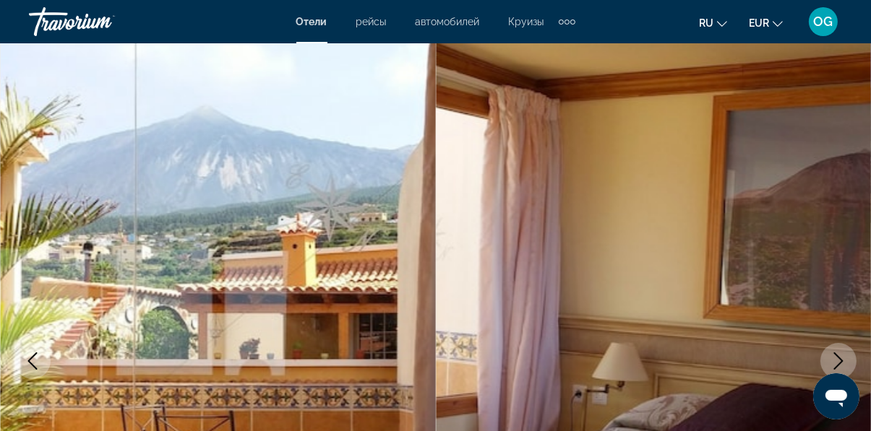
click at [842, 366] on icon "Next image" at bounding box center [837, 361] width 17 height 17
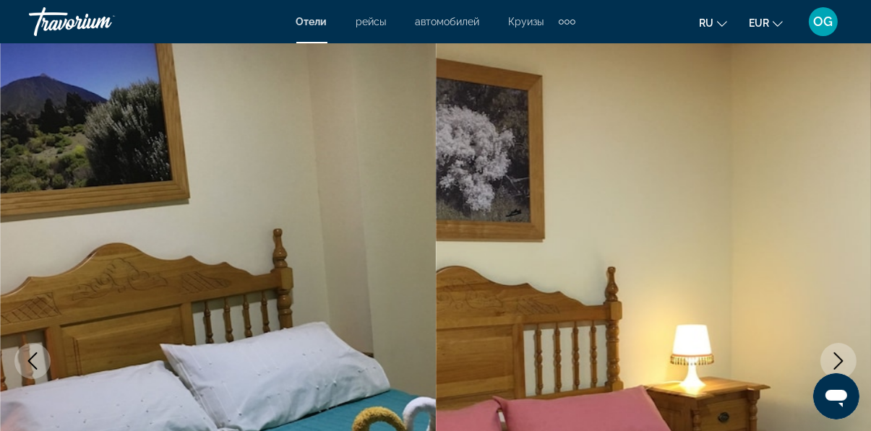
click at [839, 366] on icon "Next image" at bounding box center [837, 361] width 17 height 17
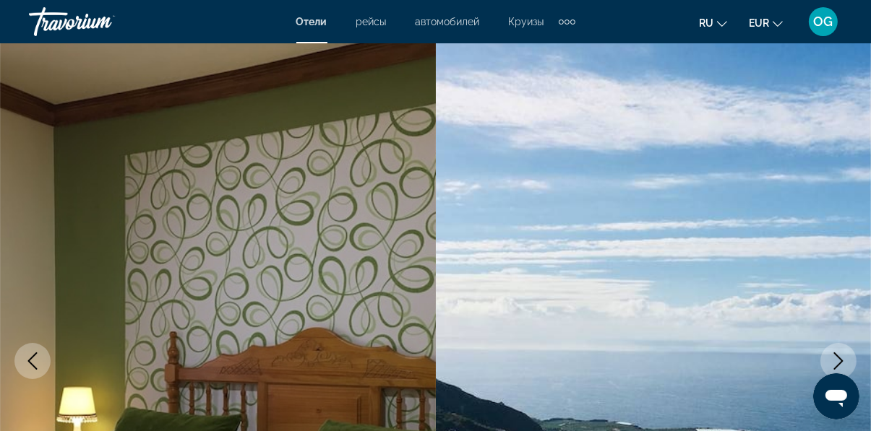
click at [841, 362] on icon "Next image" at bounding box center [838, 361] width 9 height 17
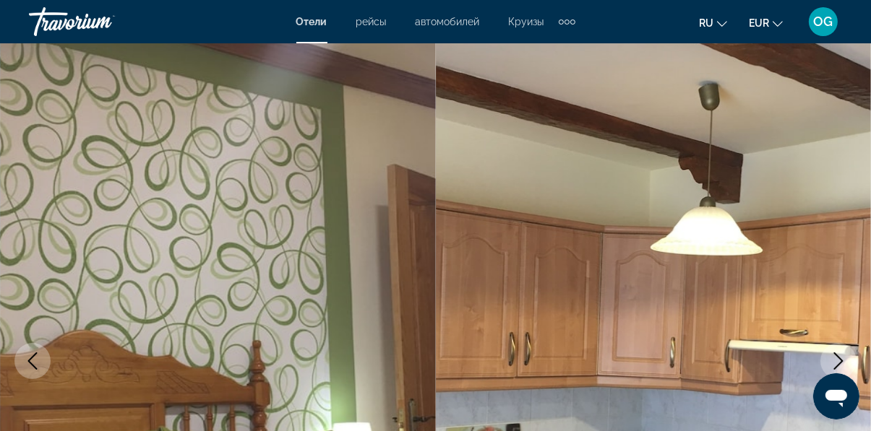
click at [842, 364] on icon "Next image" at bounding box center [837, 361] width 17 height 17
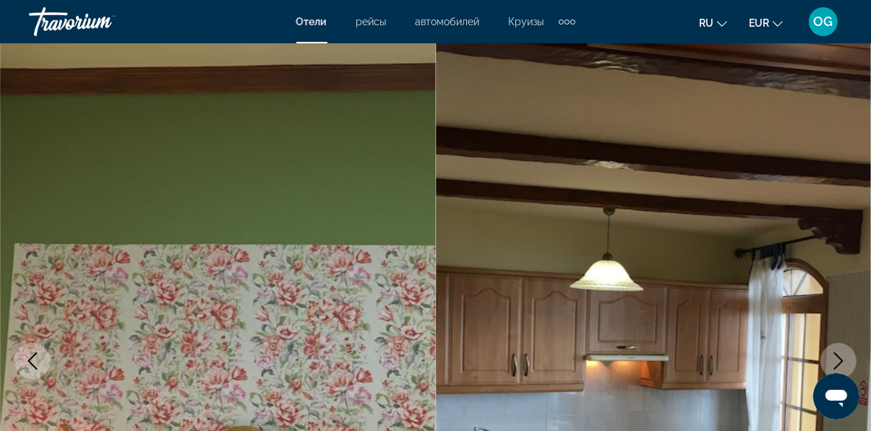
click at [845, 364] on icon "Next image" at bounding box center [837, 361] width 17 height 17
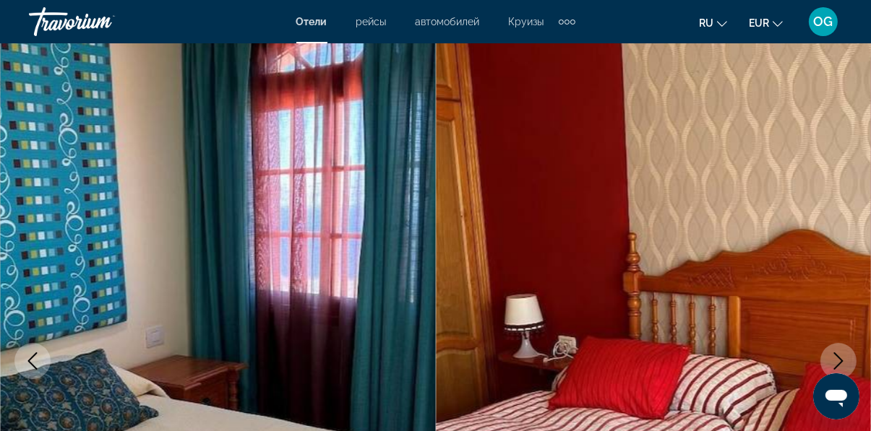
click at [840, 365] on icon "Next image" at bounding box center [837, 361] width 17 height 17
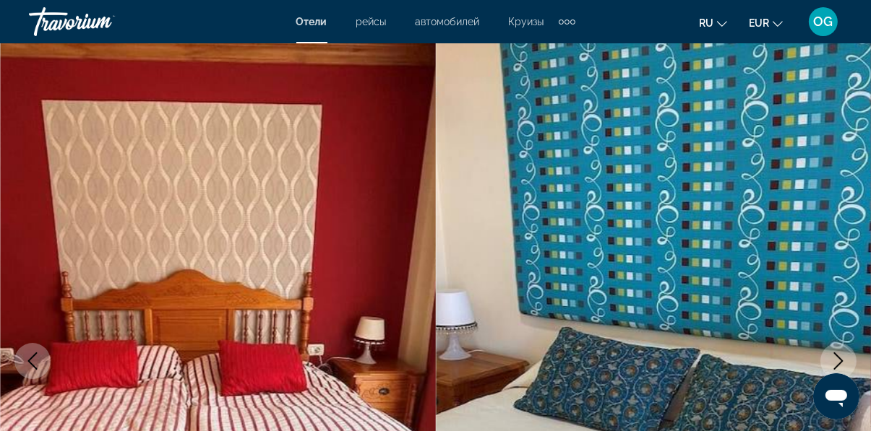
click at [839, 369] on icon "Next image" at bounding box center [837, 361] width 17 height 17
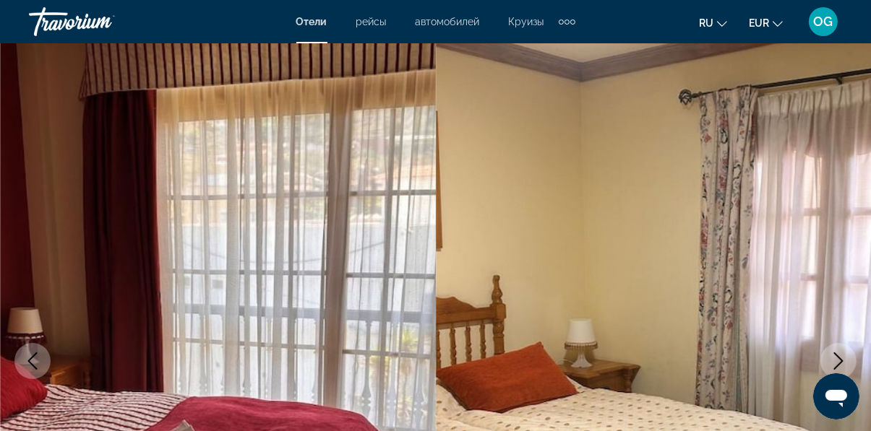
click at [835, 372] on button "Next image" at bounding box center [838, 361] width 36 height 36
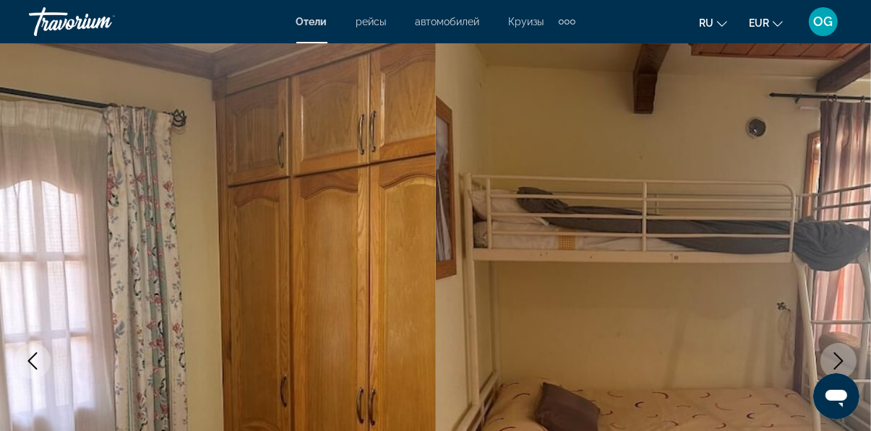
click at [835, 374] on button "Next image" at bounding box center [838, 361] width 36 height 36
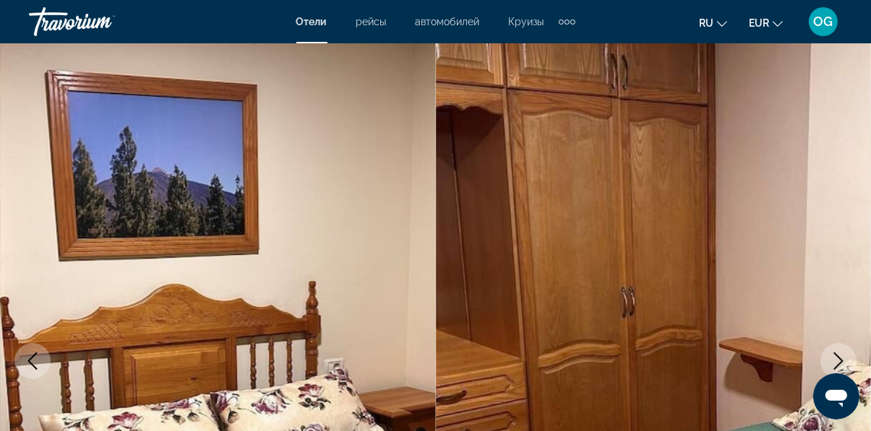
click at [834, 376] on button "Next image" at bounding box center [838, 361] width 36 height 36
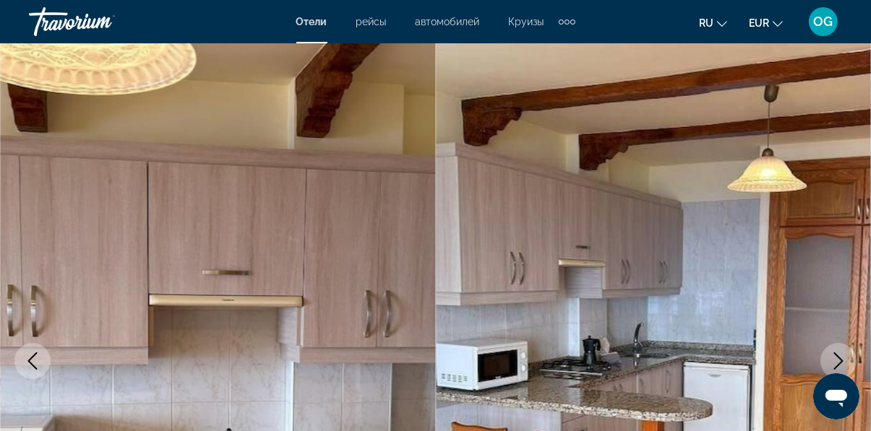
click at [845, 358] on icon "Next image" at bounding box center [837, 361] width 17 height 17
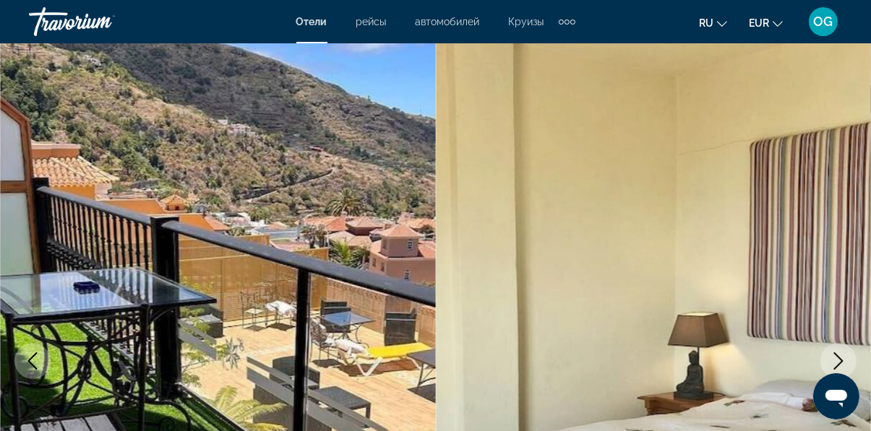
click at [843, 363] on icon "Next image" at bounding box center [837, 361] width 17 height 17
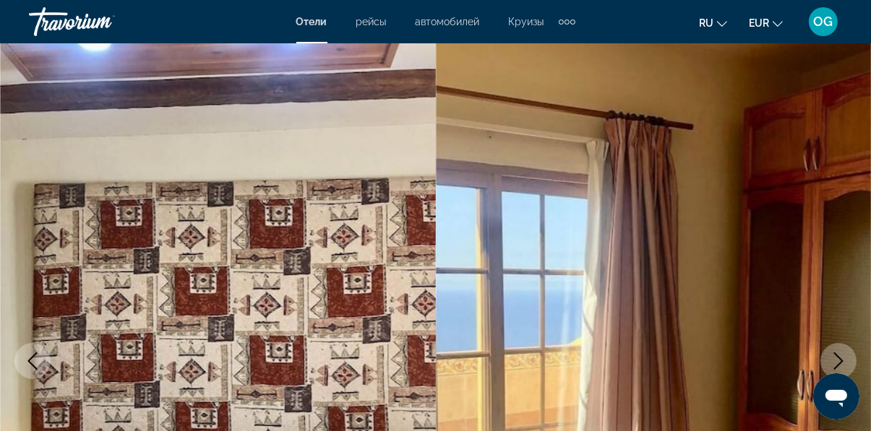
click at [840, 361] on icon "Next image" at bounding box center [837, 361] width 17 height 17
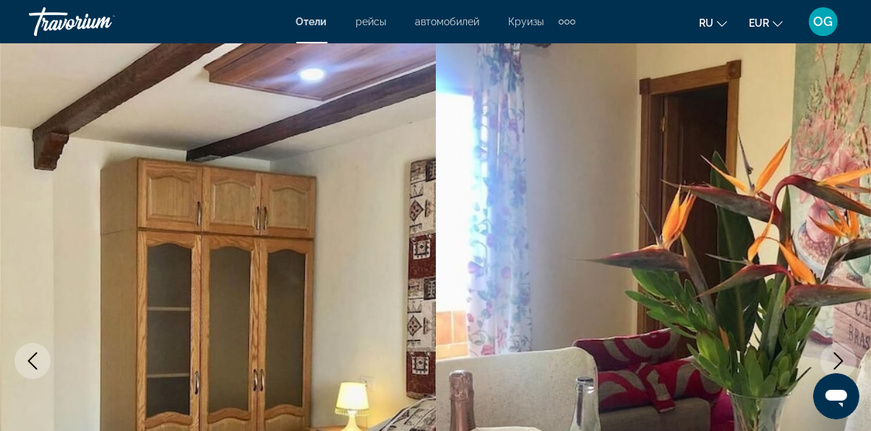
click at [840, 359] on icon "Next image" at bounding box center [838, 361] width 9 height 17
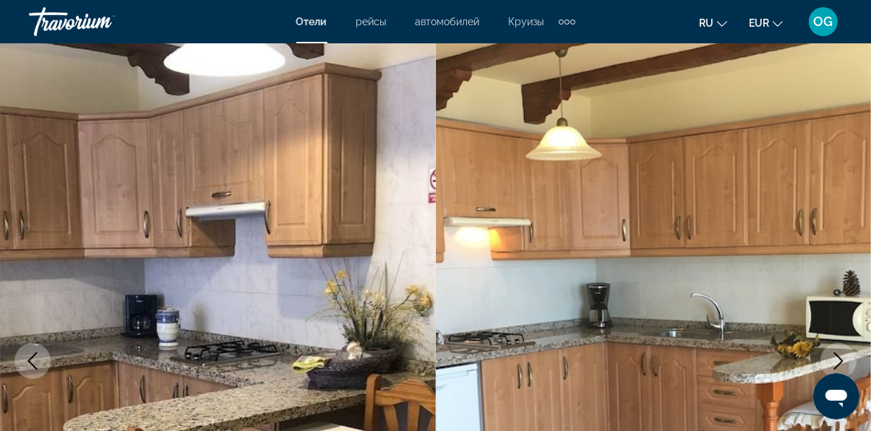
click at [842, 357] on icon "Next image" at bounding box center [837, 361] width 17 height 17
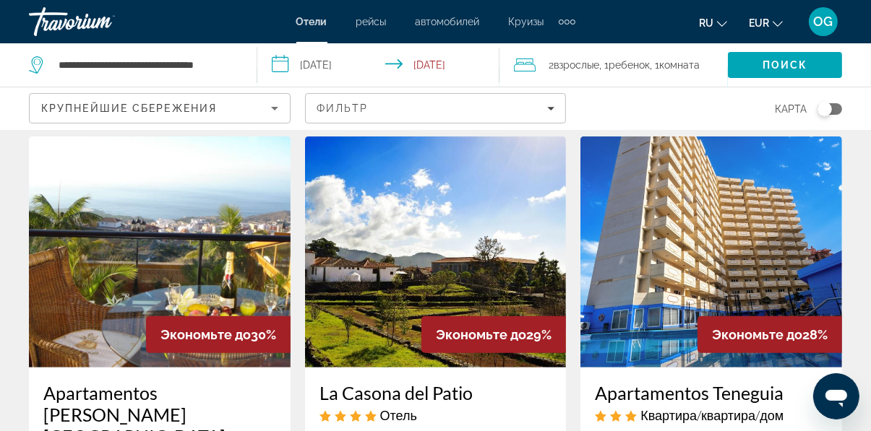
scroll to position [697, 0]
